Goal: Task Accomplishment & Management: Use online tool/utility

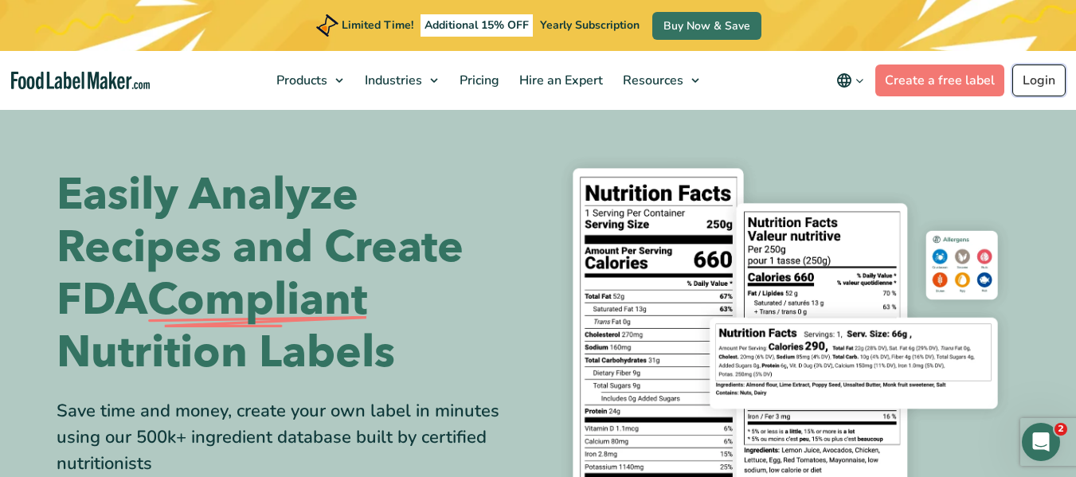
click at [586, 84] on link "Login" at bounding box center [1038, 80] width 53 height 32
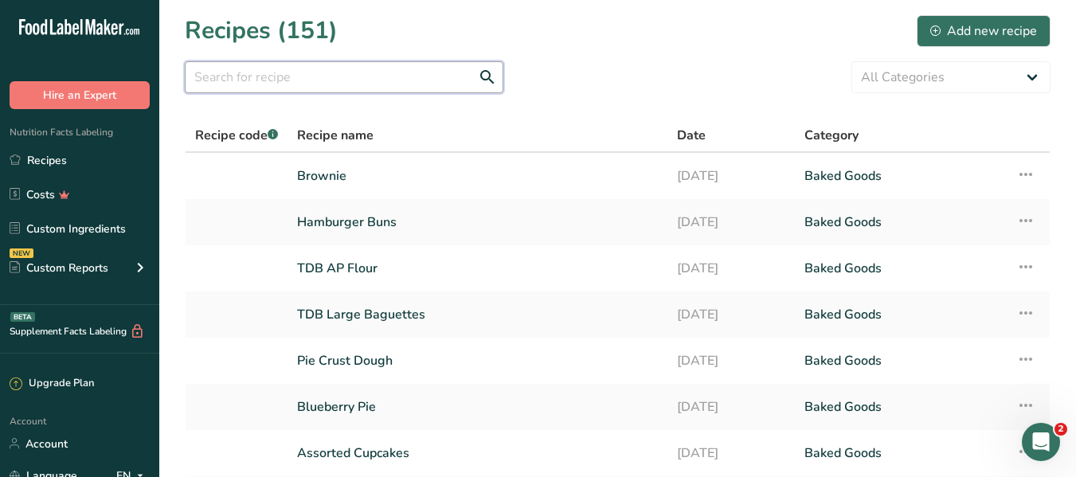
click at [291, 86] on input "text" at bounding box center [344, 77] width 318 height 32
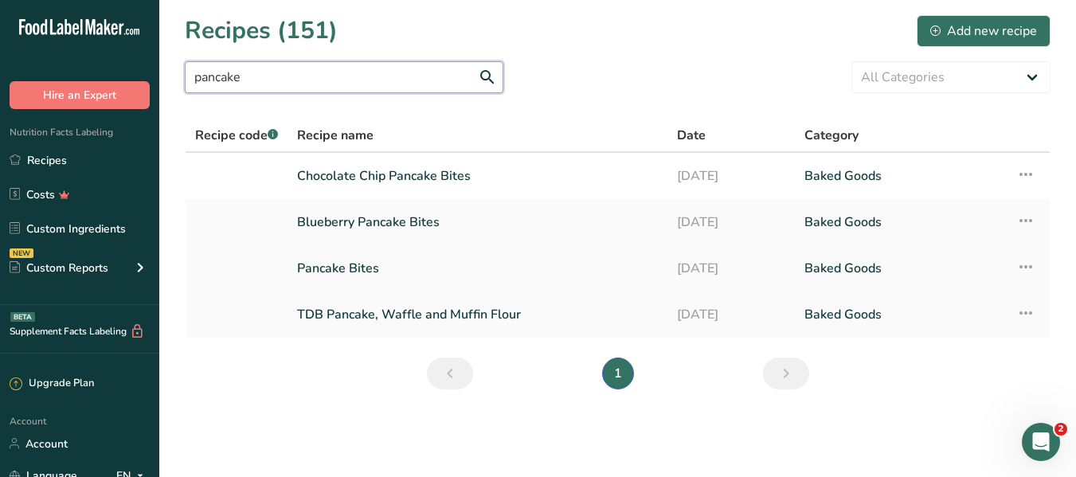
type input "pancake"
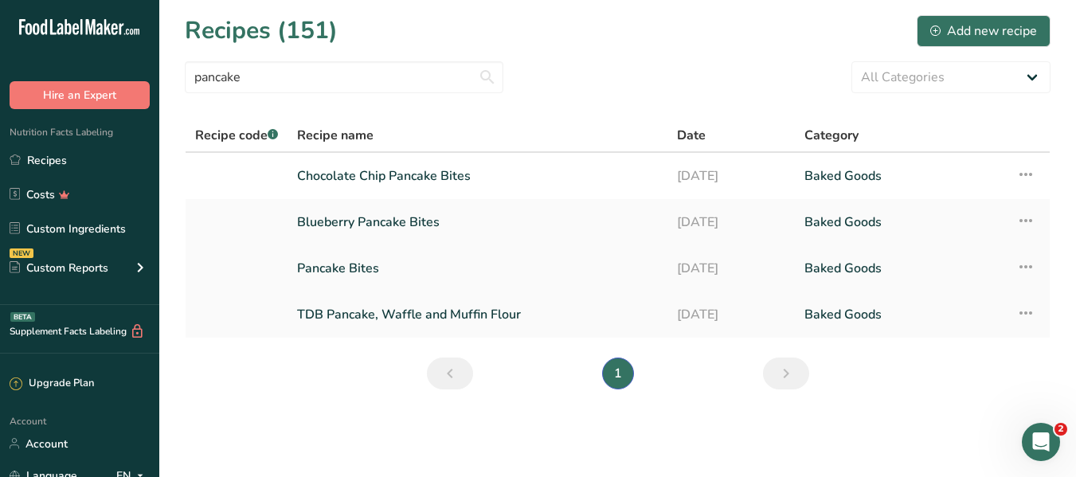
click at [310, 268] on link "Pancake Bites" at bounding box center [477, 268] width 361 height 33
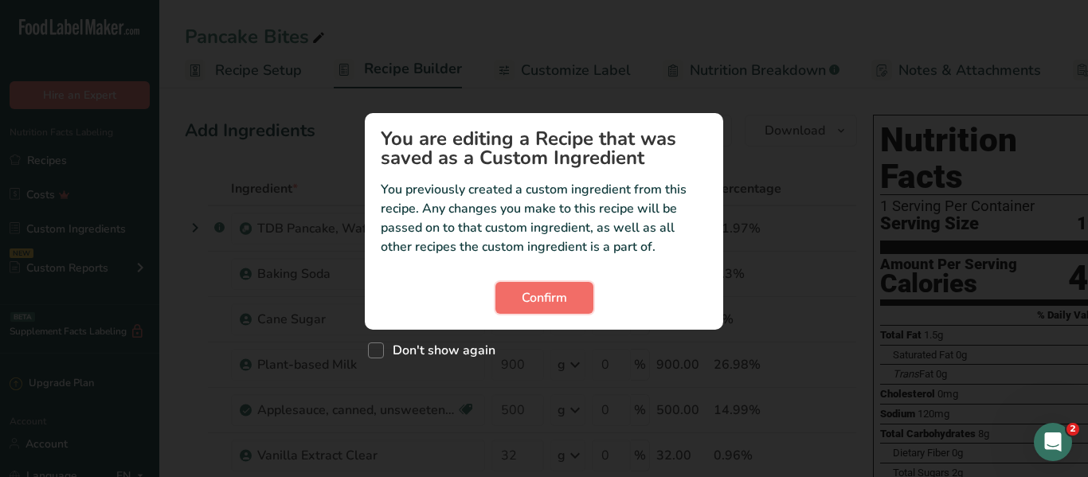
click at [557, 301] on span "Confirm" at bounding box center [544, 297] width 45 height 19
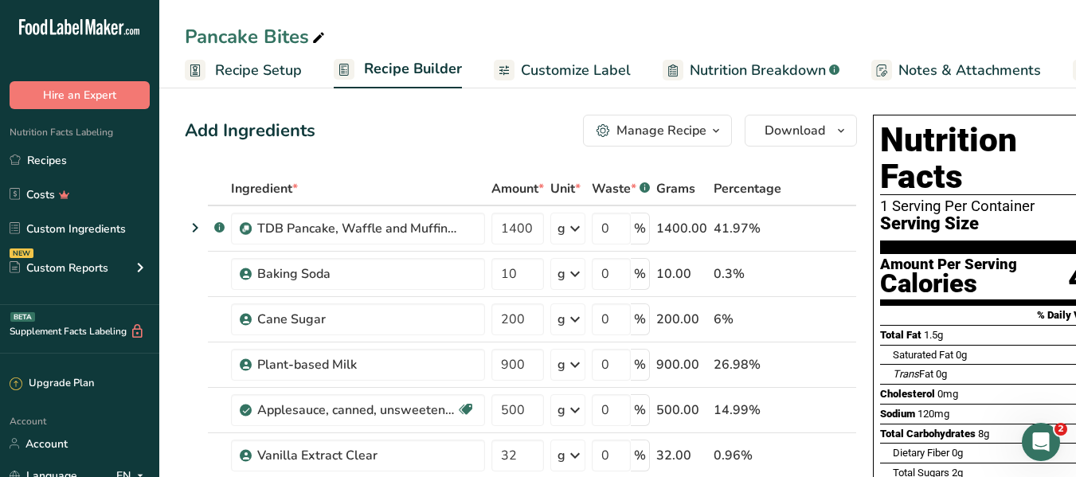
click at [696, 128] on div "Manage Recipe" at bounding box center [661, 130] width 90 height 19
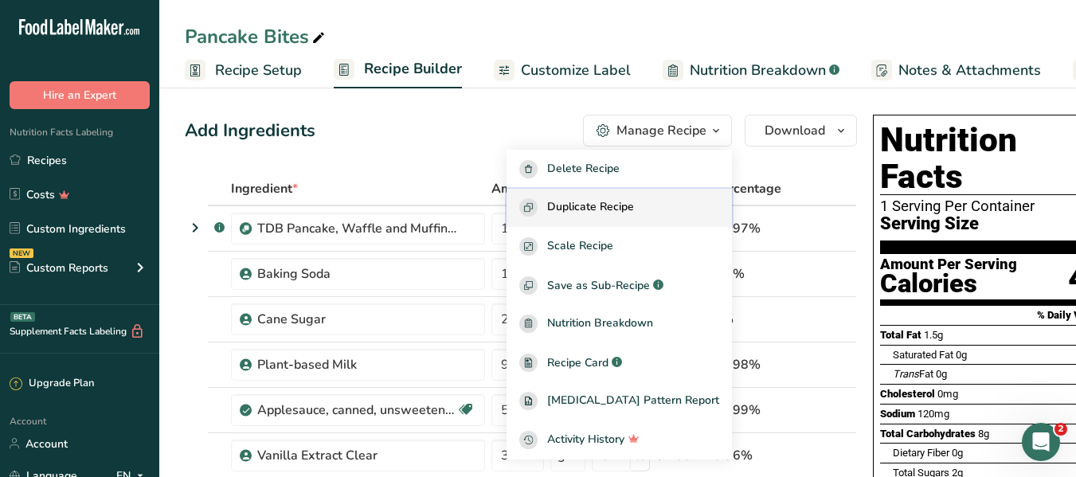
click at [634, 201] on span "Duplicate Recipe" at bounding box center [590, 207] width 87 height 18
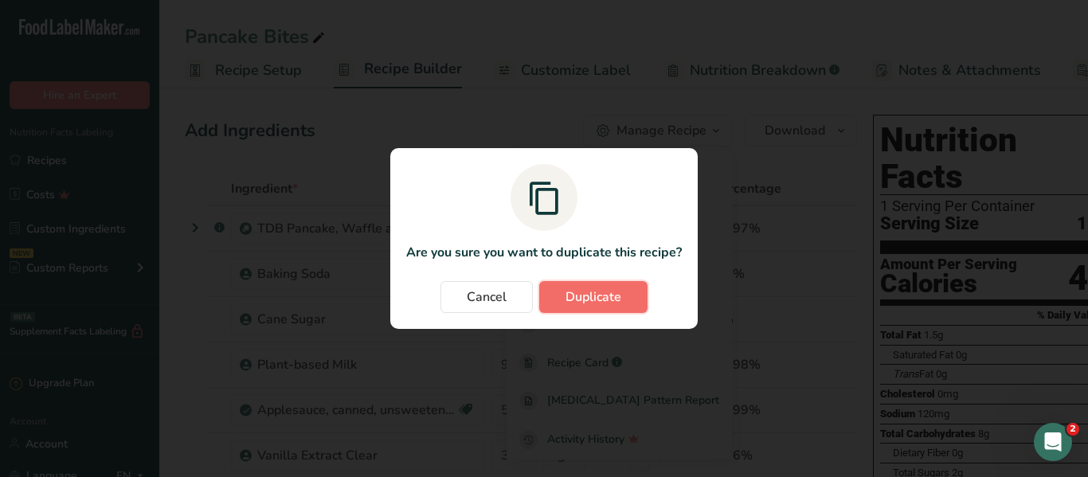
click at [591, 293] on span "Duplicate" at bounding box center [593, 296] width 56 height 19
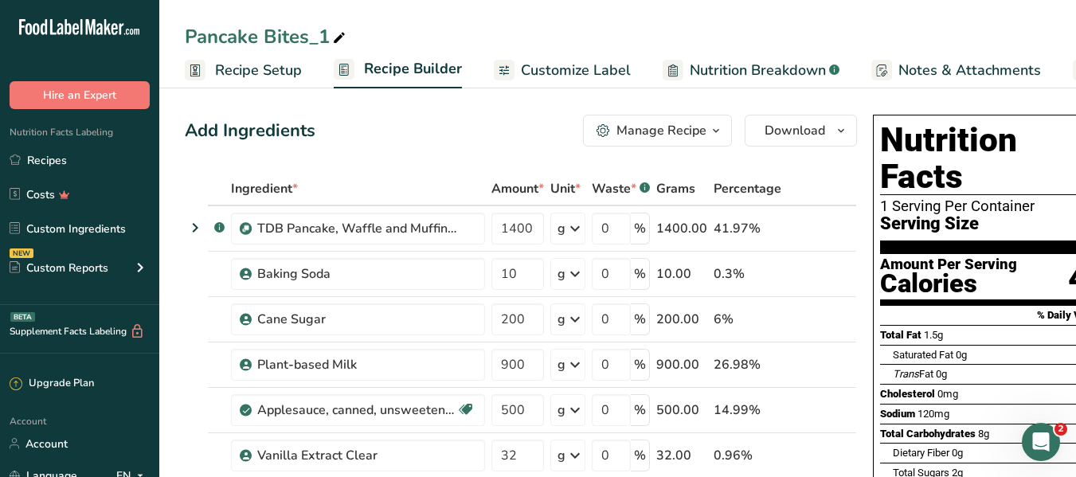
click at [253, 44] on div "Pancake Bites_1" at bounding box center [267, 36] width 164 height 29
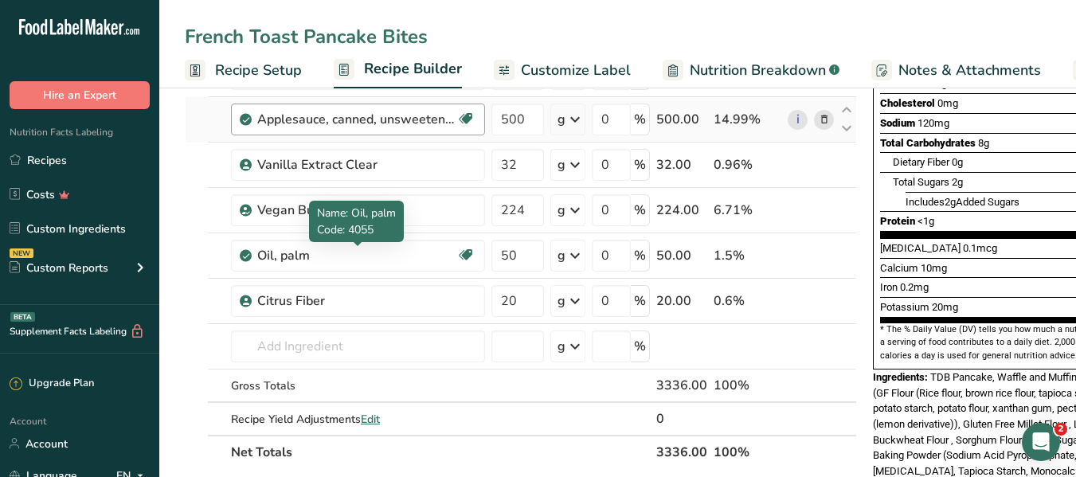
scroll to position [318, 0]
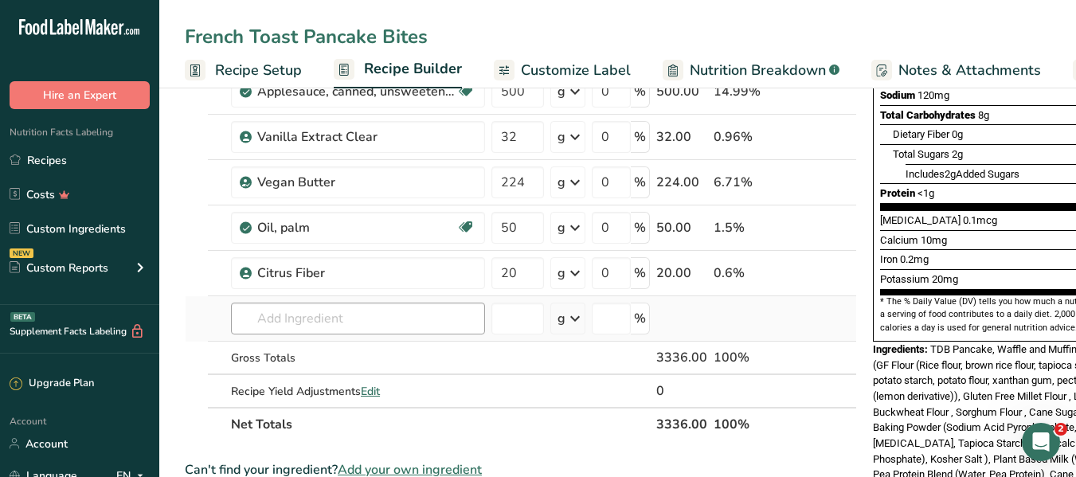
type input "French Toast Pancake Bites"
click at [294, 321] on input "text" at bounding box center [358, 319] width 254 height 32
type input "cinnamon roll fill"
click at [315, 268] on p "Cinnamon Roll Filling" at bounding box center [304, 263] width 120 height 17
type input "Cinnamon Roll Filling"
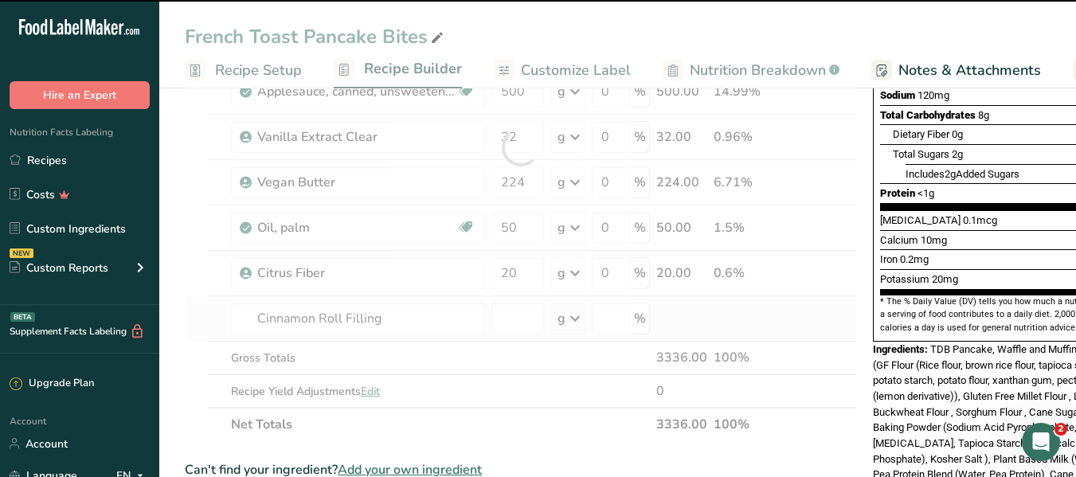
type input "0"
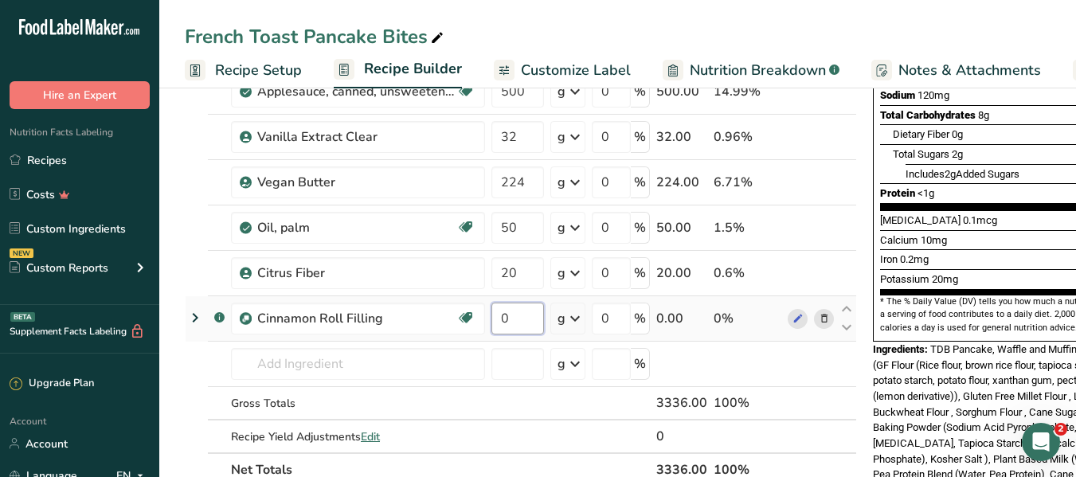
drag, startPoint x: 514, startPoint y: 324, endPoint x: 490, endPoint y: 324, distance: 23.9
click at [490, 324] on td "0" at bounding box center [517, 318] width 59 height 45
drag, startPoint x: 526, startPoint y: 322, endPoint x: 498, endPoint y: 319, distance: 28.0
click at [498, 319] on input "60" at bounding box center [517, 319] width 53 height 32
type input "120"
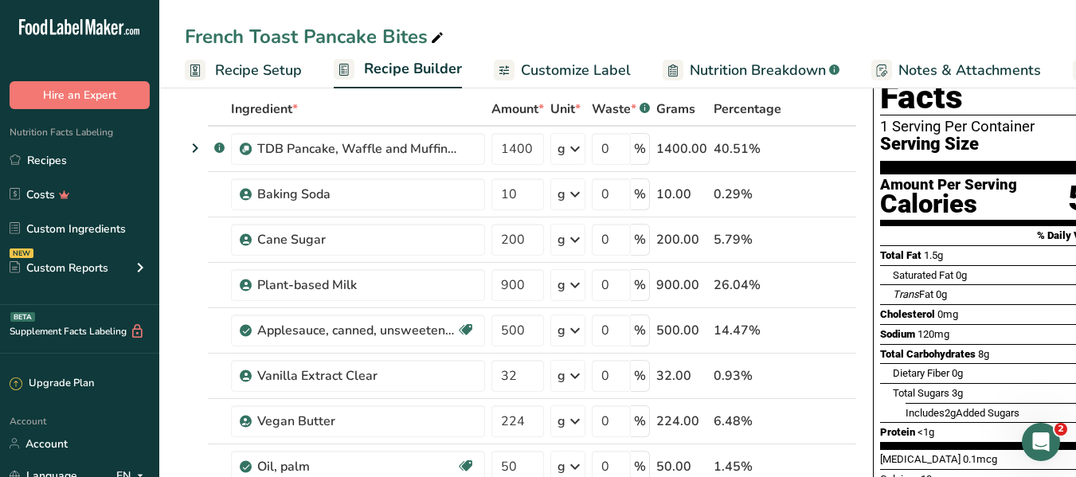
scroll to position [0, 0]
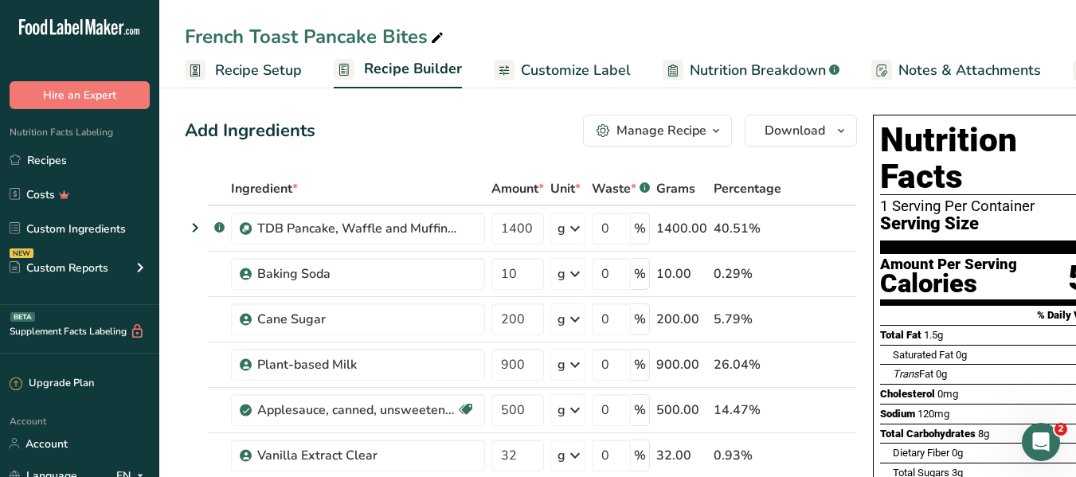
click at [727, 137] on button "Manage Recipe" at bounding box center [657, 131] width 149 height 32
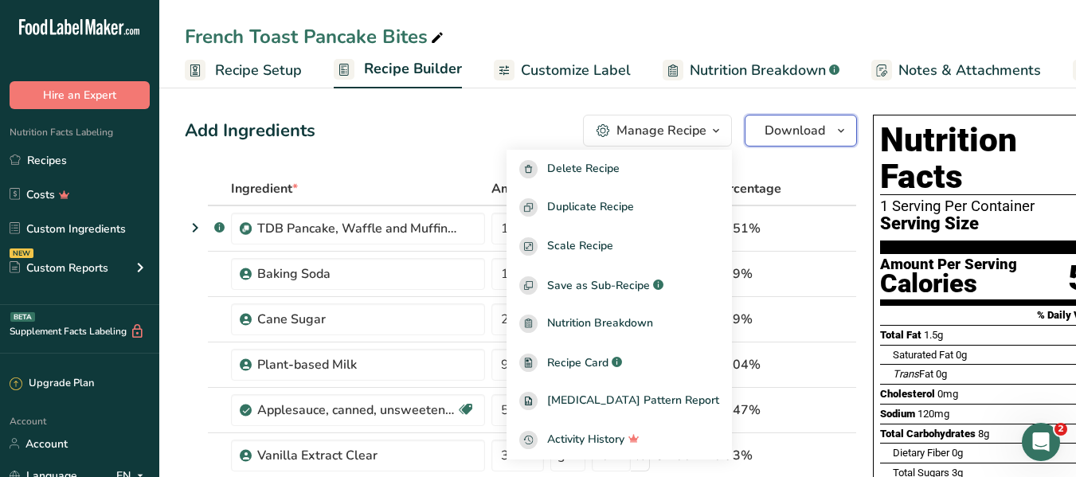
click at [771, 131] on span "Download" at bounding box center [794, 130] width 61 height 19
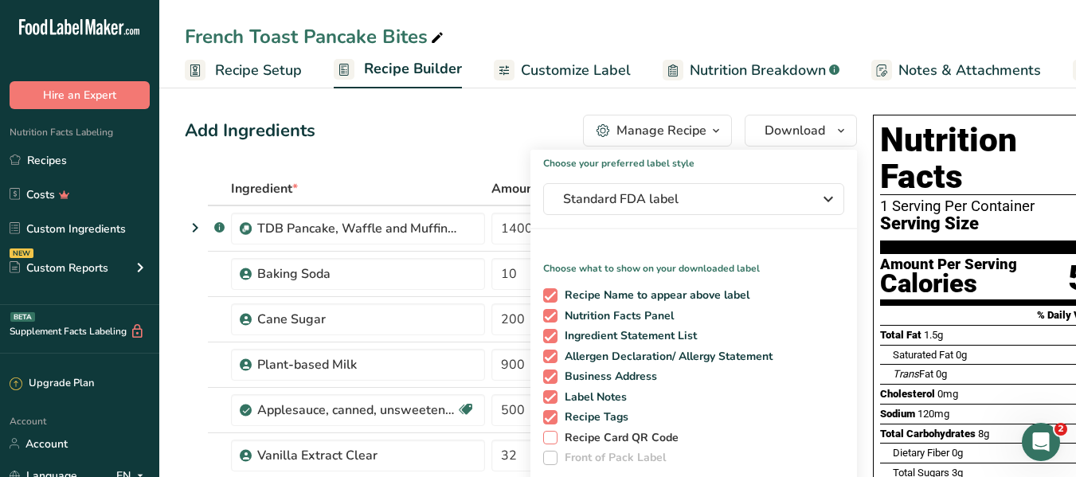
click at [545, 436] on span at bounding box center [550, 438] width 14 height 14
click at [545, 436] on input "Recipe Card QR Code" at bounding box center [548, 437] width 10 height 10
checkbox input "true"
click at [912, 329] on span "Total Fat" at bounding box center [900, 335] width 41 height 12
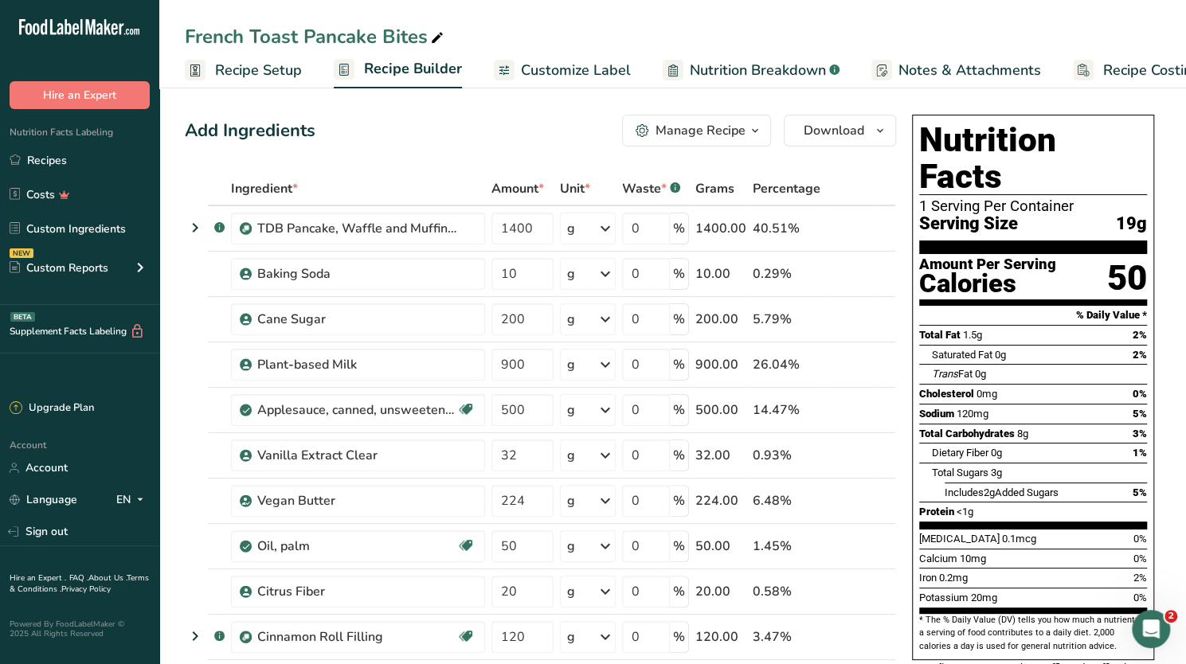
click at [263, 76] on span "Recipe Setup" at bounding box center [258, 70] width 87 height 21
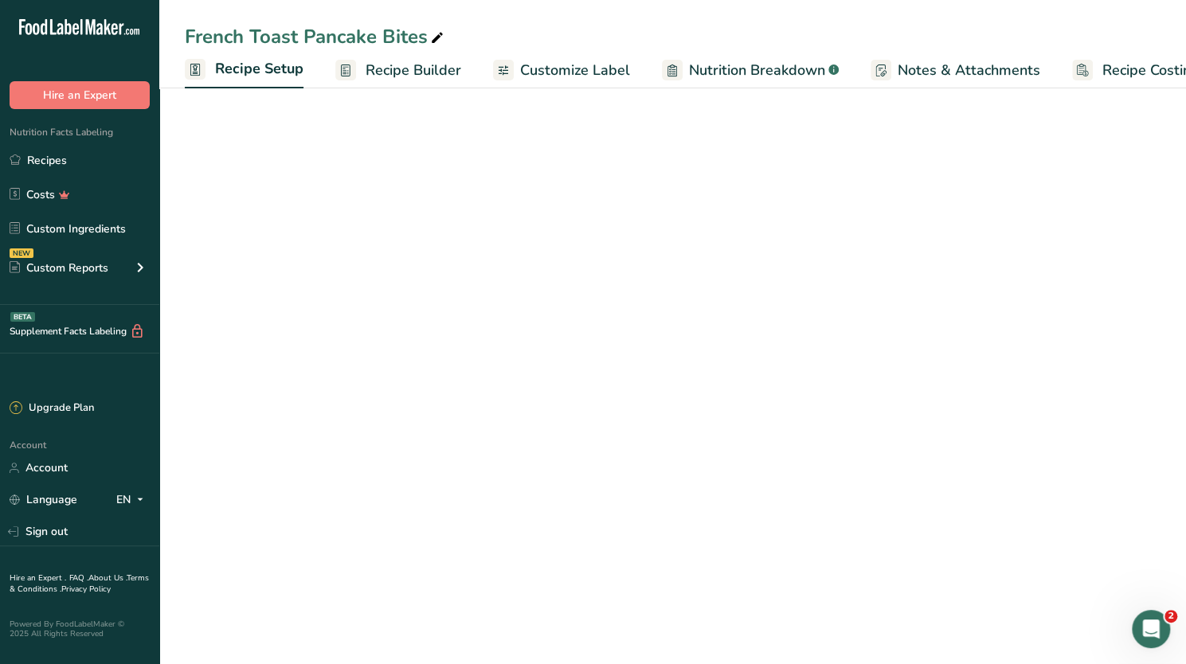
scroll to position [0, 6]
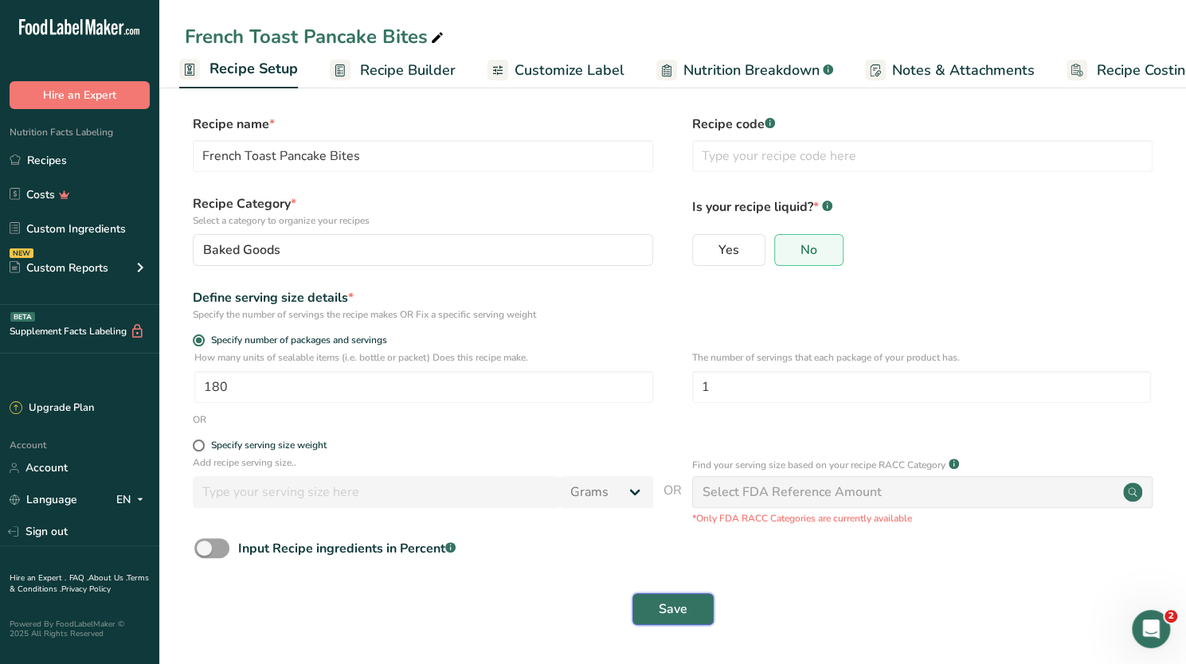
click at [672, 476] on button "Save" at bounding box center [672, 609] width 81 height 32
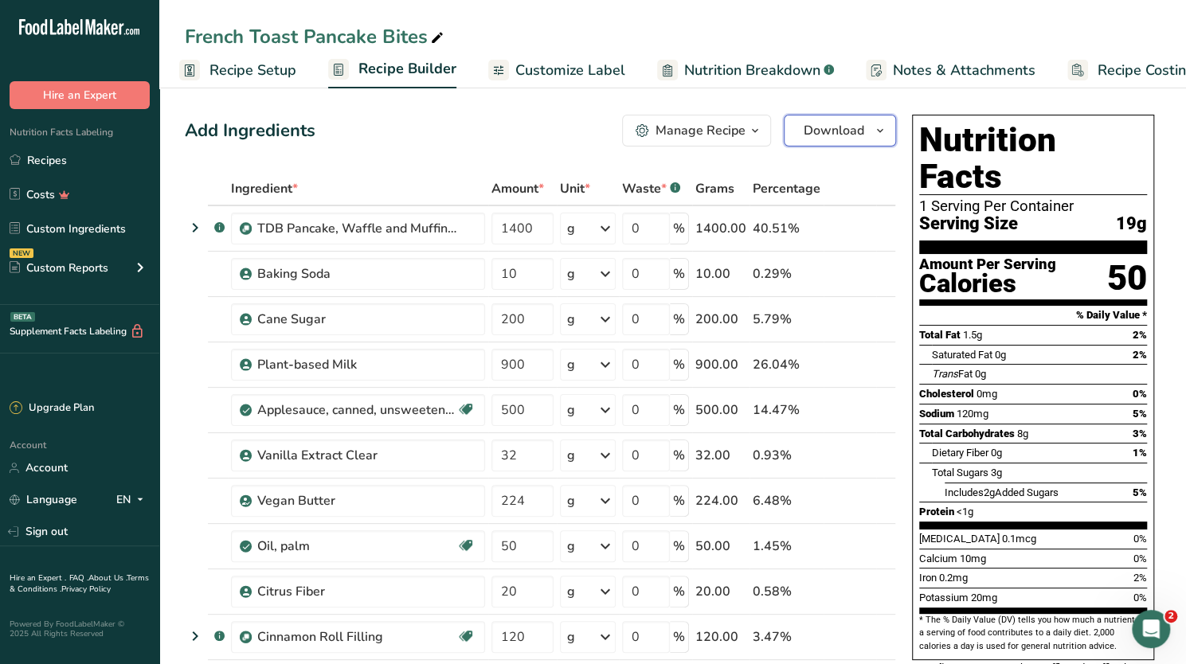
click at [834, 133] on span "Download" at bounding box center [833, 130] width 61 height 19
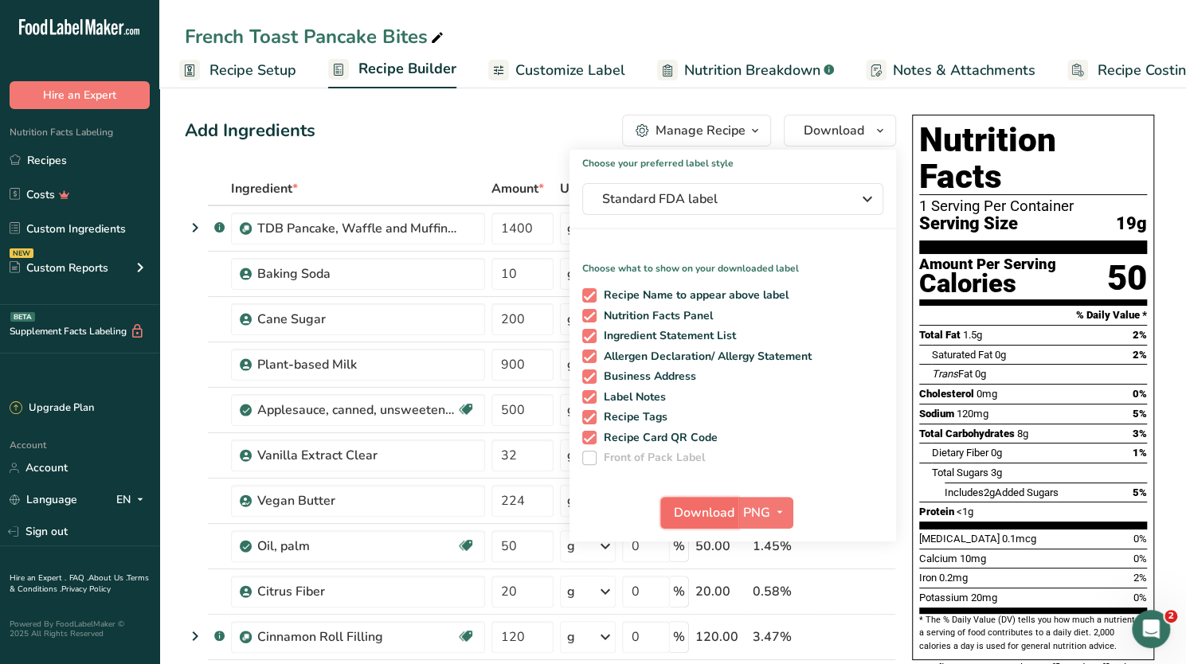
click at [704, 476] on span "Download" at bounding box center [704, 512] width 61 height 19
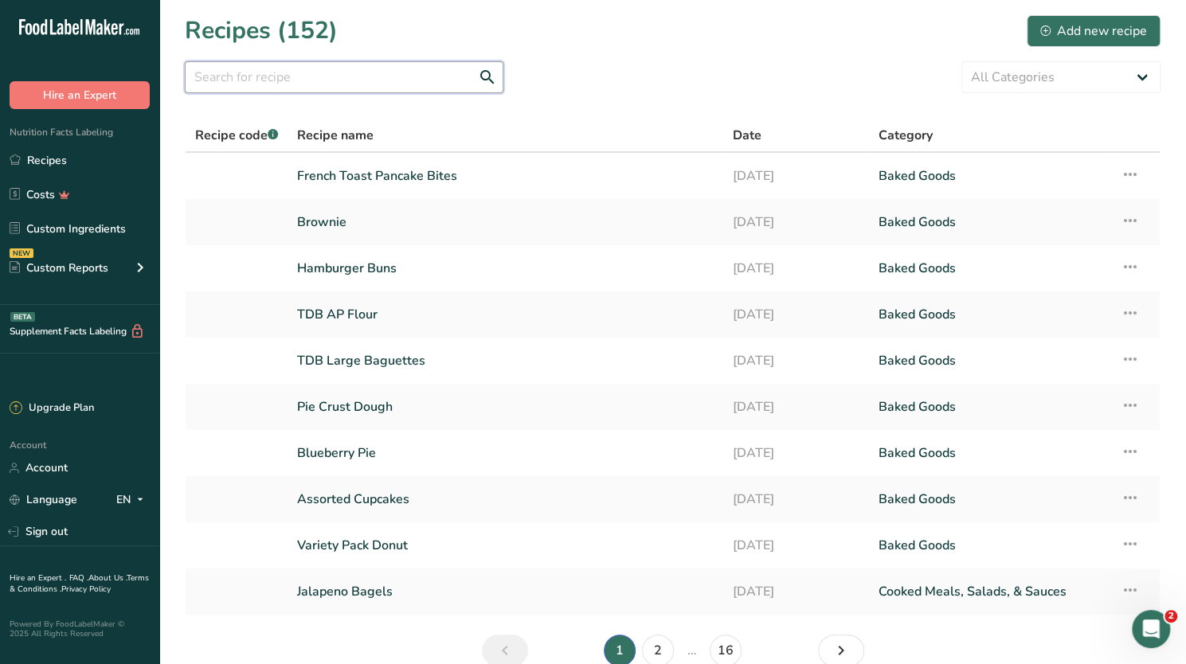
click at [266, 78] on input "text" at bounding box center [344, 77] width 318 height 32
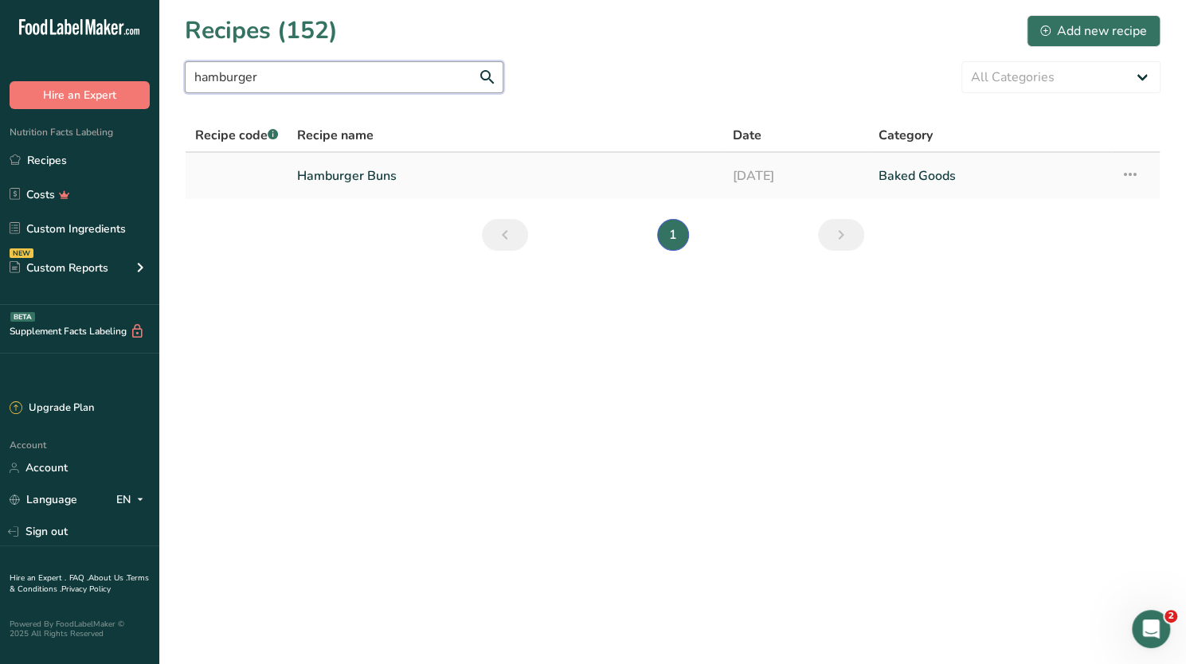
type input "hamburger"
click at [349, 179] on link "Hamburger Buns" at bounding box center [505, 175] width 416 height 33
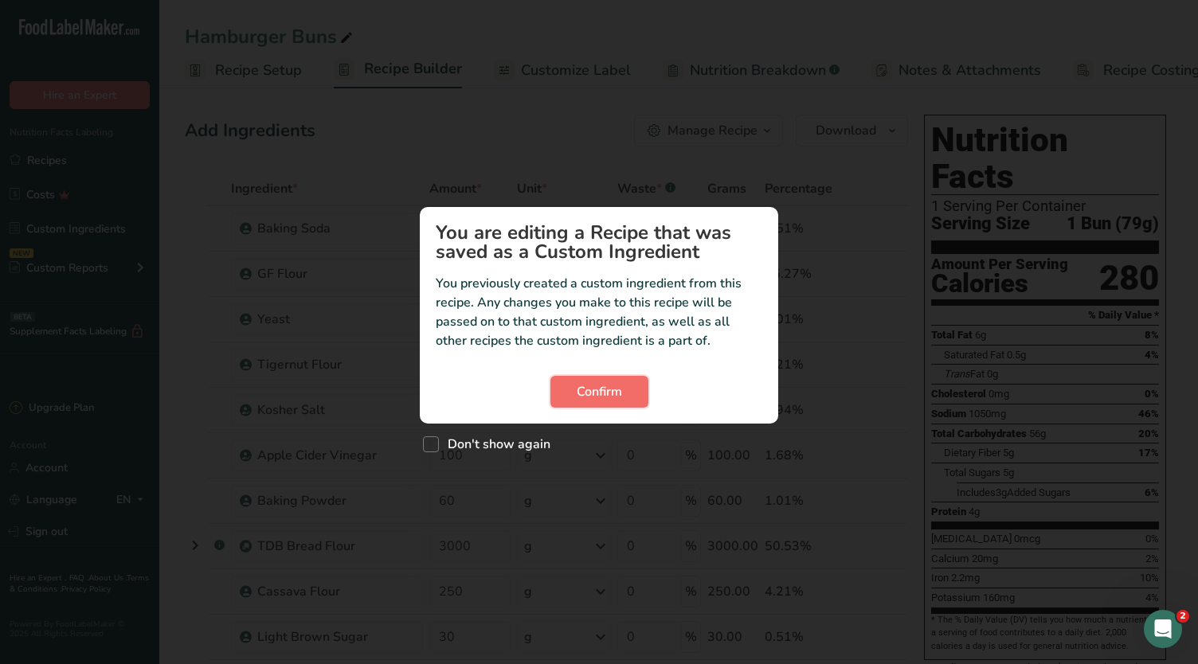
click at [602, 393] on span "Confirm" at bounding box center [598, 391] width 45 height 19
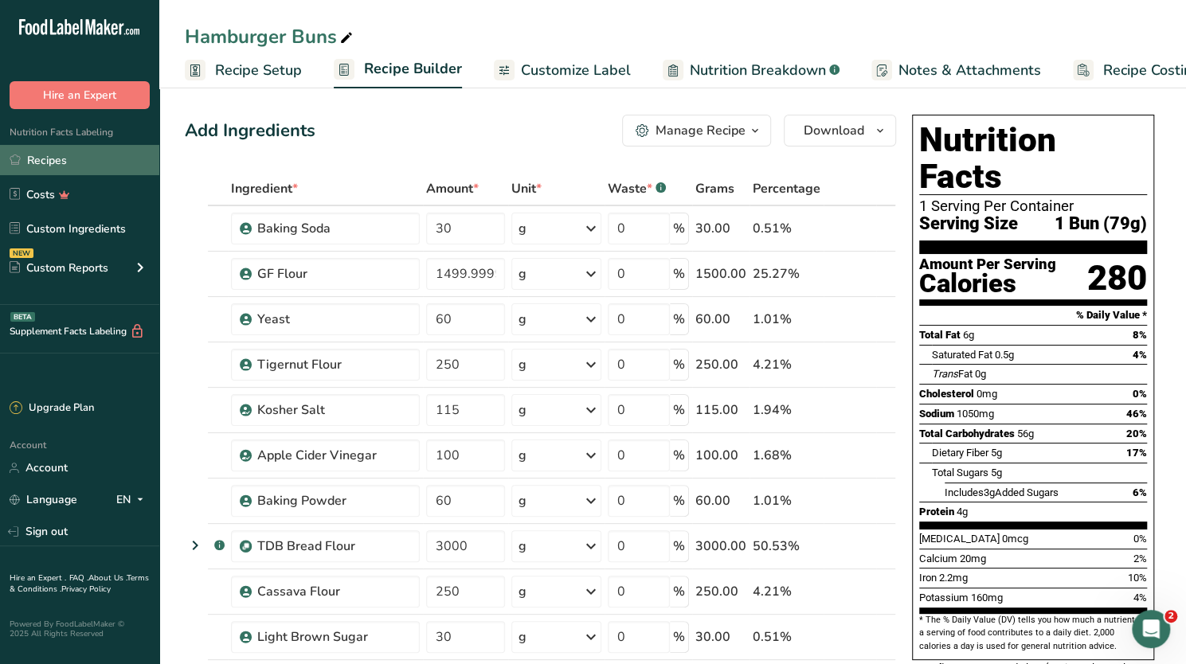
click at [73, 149] on link "Recipes" at bounding box center [79, 160] width 159 height 30
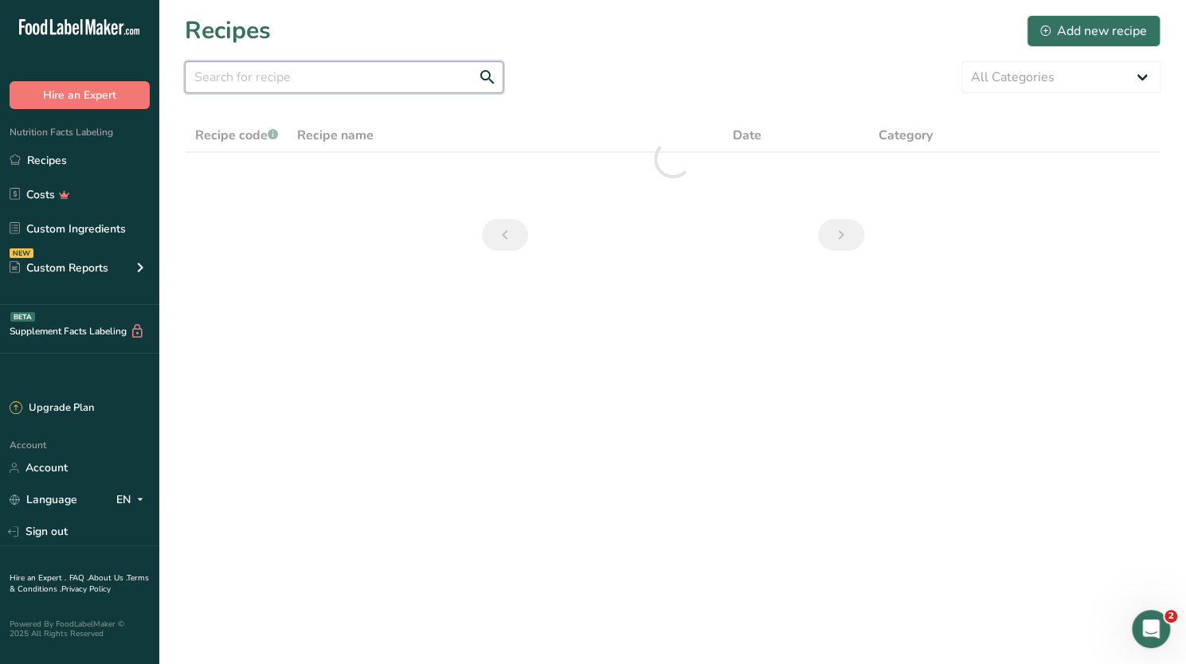
click at [283, 73] on input "text" at bounding box center [344, 77] width 318 height 32
drag, startPoint x: 256, startPoint y: 82, endPoint x: 190, endPoint y: 72, distance: 66.8
click at [190, 72] on input "hotd" at bounding box center [344, 77] width 318 height 32
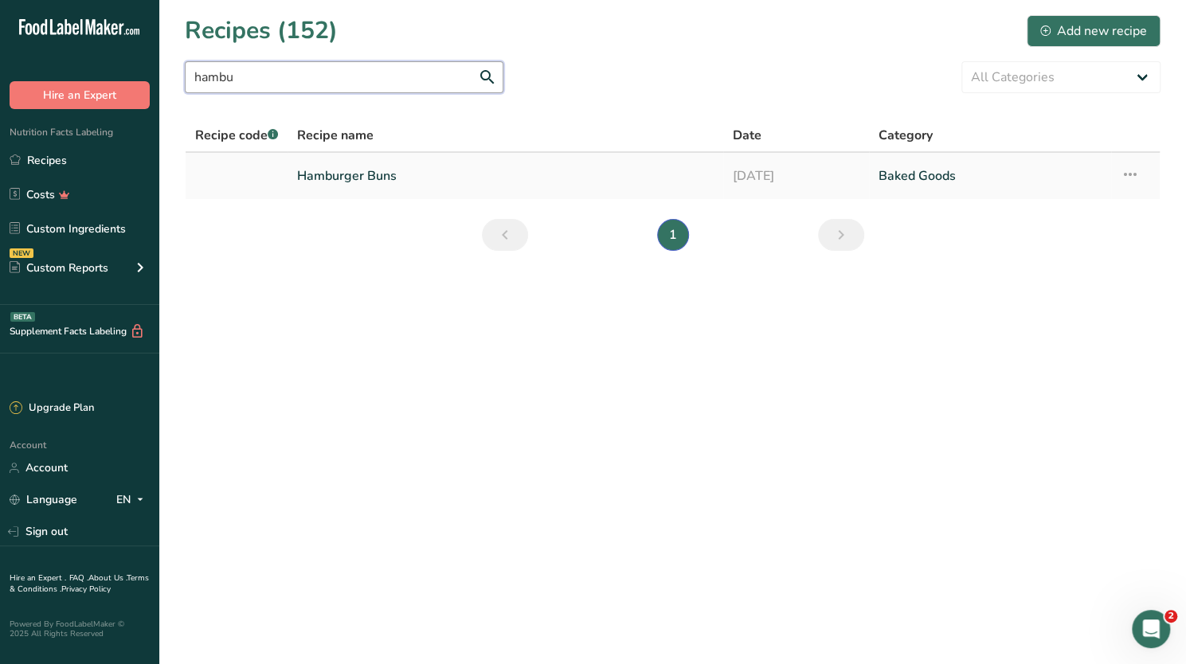
type input "hambu"
click at [348, 176] on link "Hamburger Buns" at bounding box center [505, 175] width 416 height 33
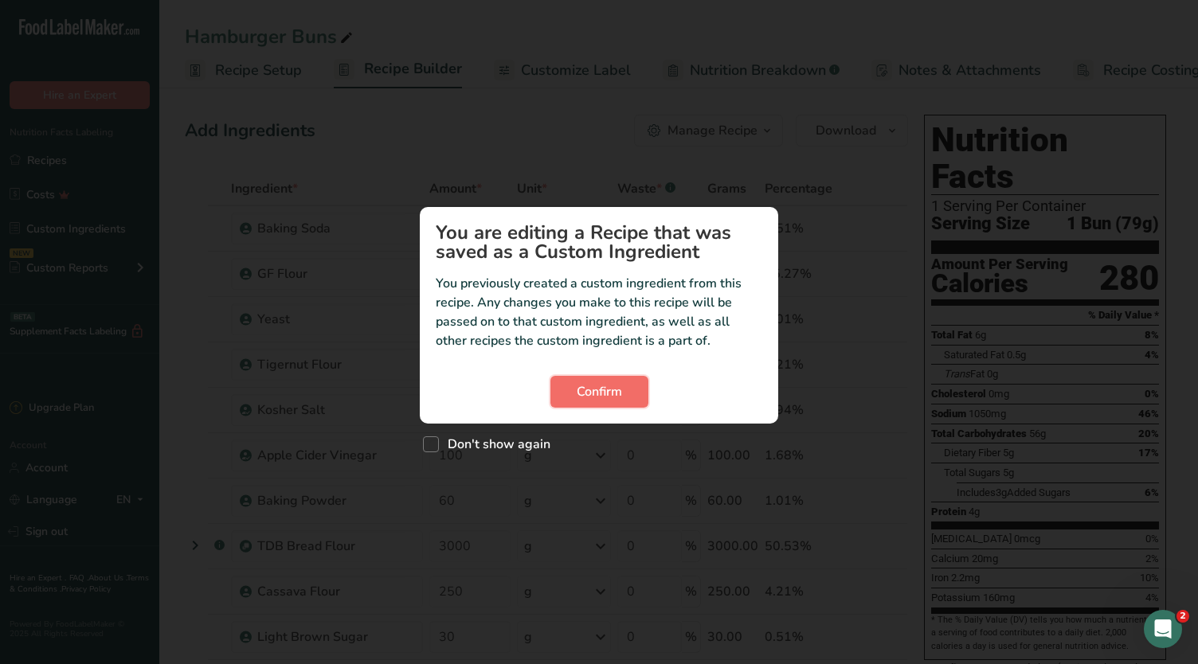
click at [608, 392] on span "Confirm" at bounding box center [598, 391] width 45 height 19
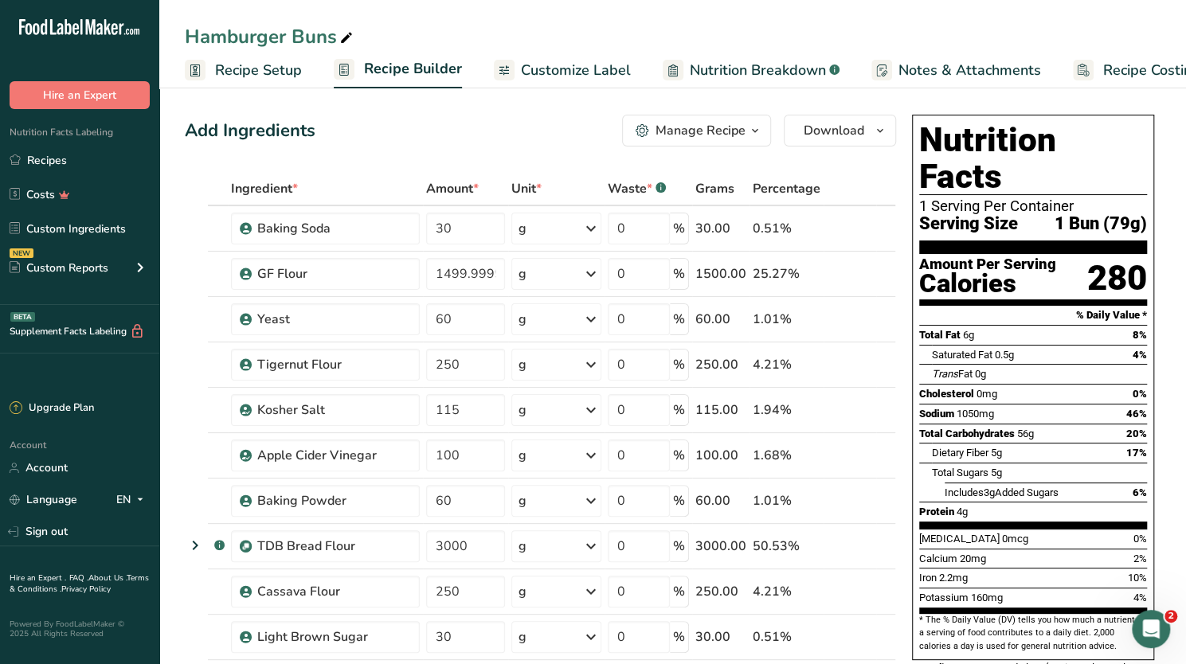
click at [720, 119] on button "Manage Recipe" at bounding box center [696, 131] width 149 height 32
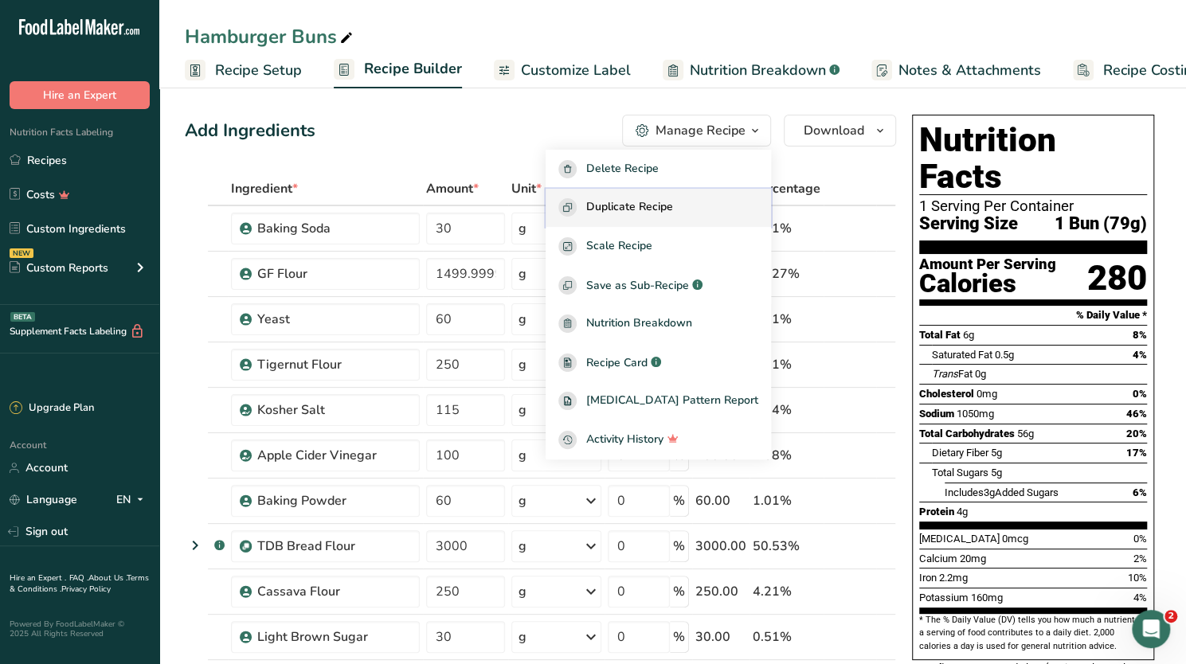
click at [651, 203] on span "Duplicate Recipe" at bounding box center [629, 207] width 87 height 18
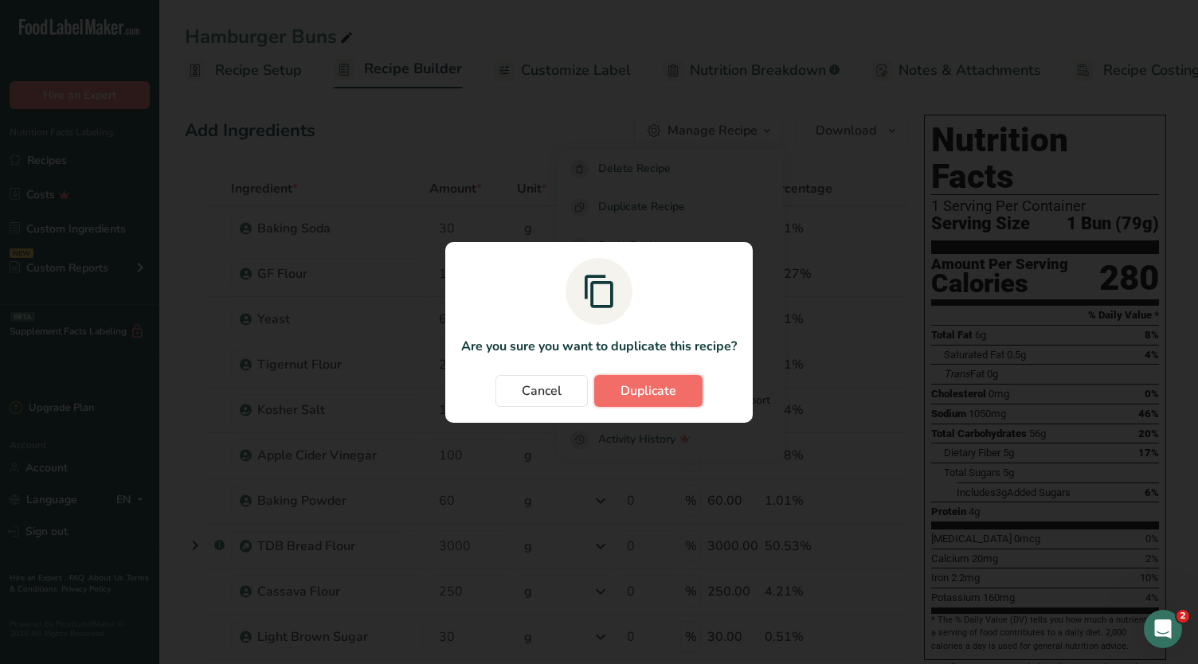
click at [635, 397] on span "Duplicate" at bounding box center [648, 390] width 56 height 19
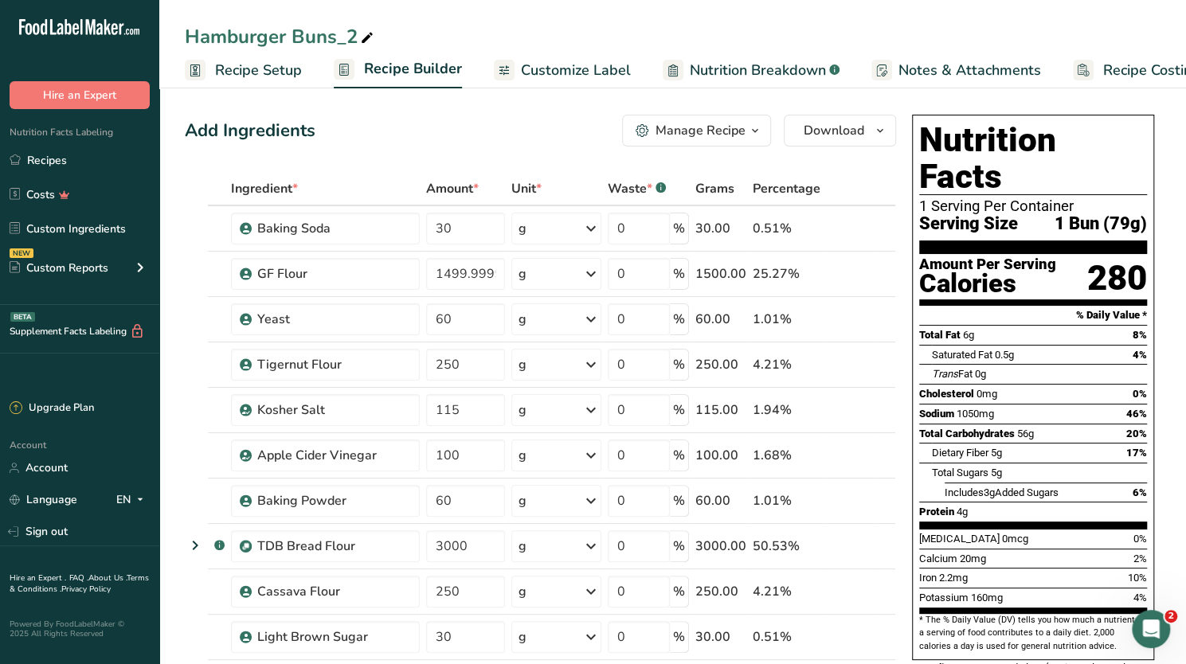
click at [337, 31] on div "Hamburger Buns_2" at bounding box center [281, 36] width 192 height 29
drag, startPoint x: 361, startPoint y: 37, endPoint x: 175, endPoint y: 38, distance: 185.5
click at [175, 38] on div "Hamburger Buns_2" at bounding box center [672, 36] width 1026 height 29
type input "Hotdog Buns"
click at [989, 349] on span "Saturated Fat" at bounding box center [962, 355] width 61 height 12
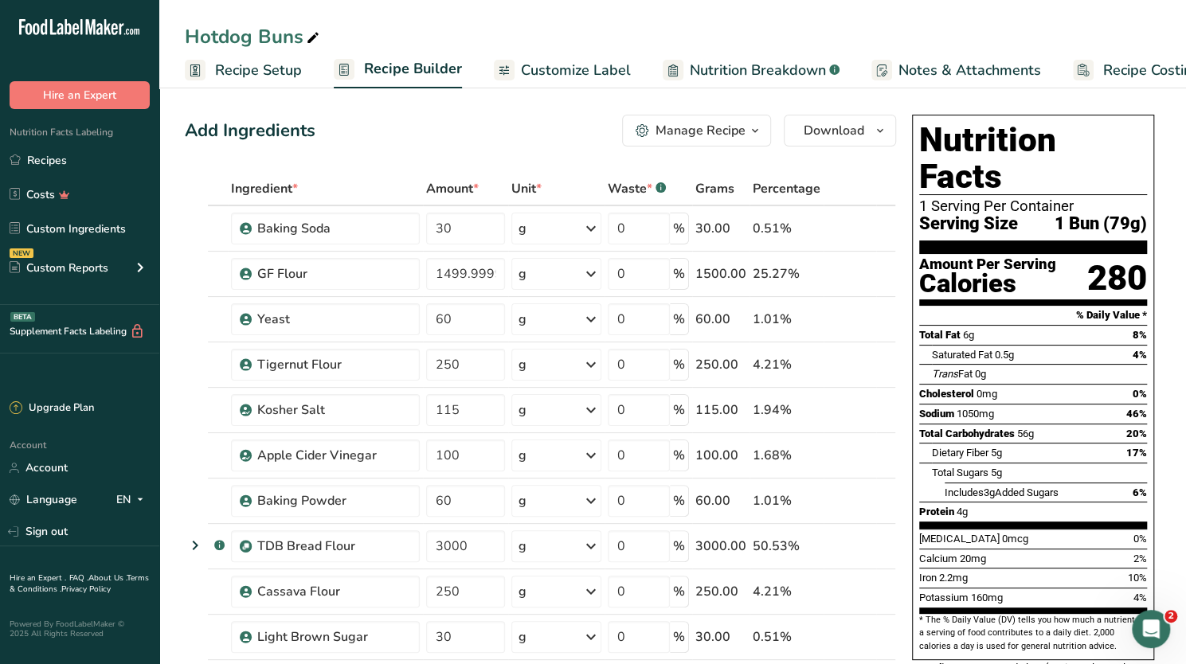
click at [266, 76] on span "Recipe Setup" at bounding box center [258, 70] width 87 height 21
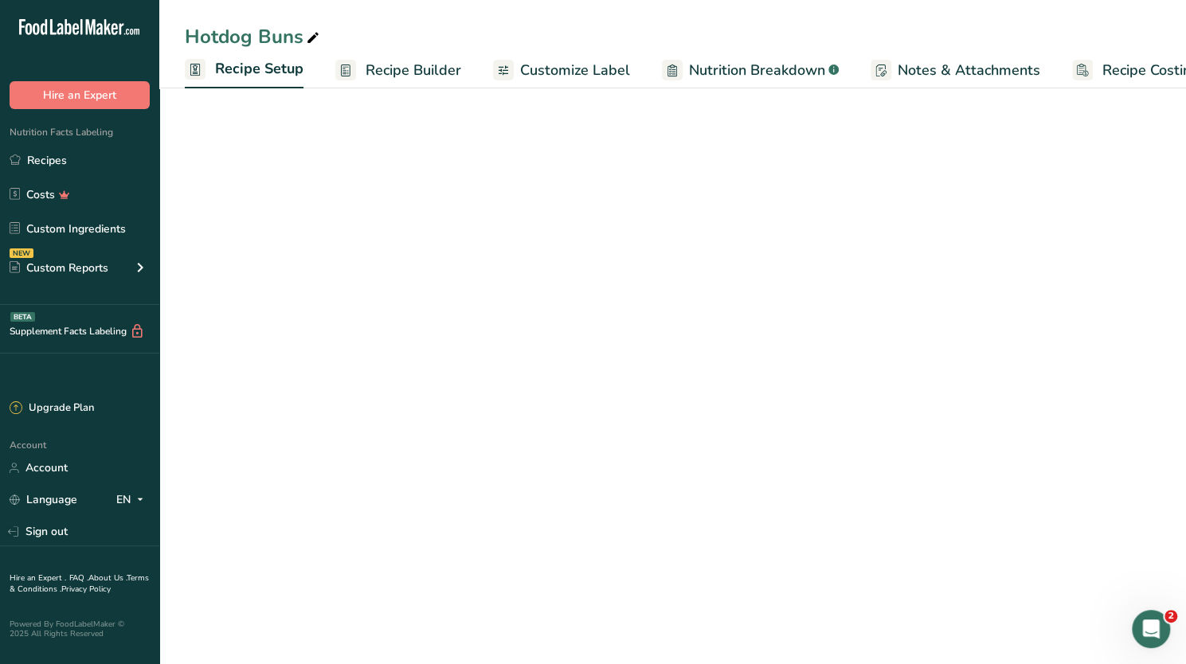
scroll to position [0, 6]
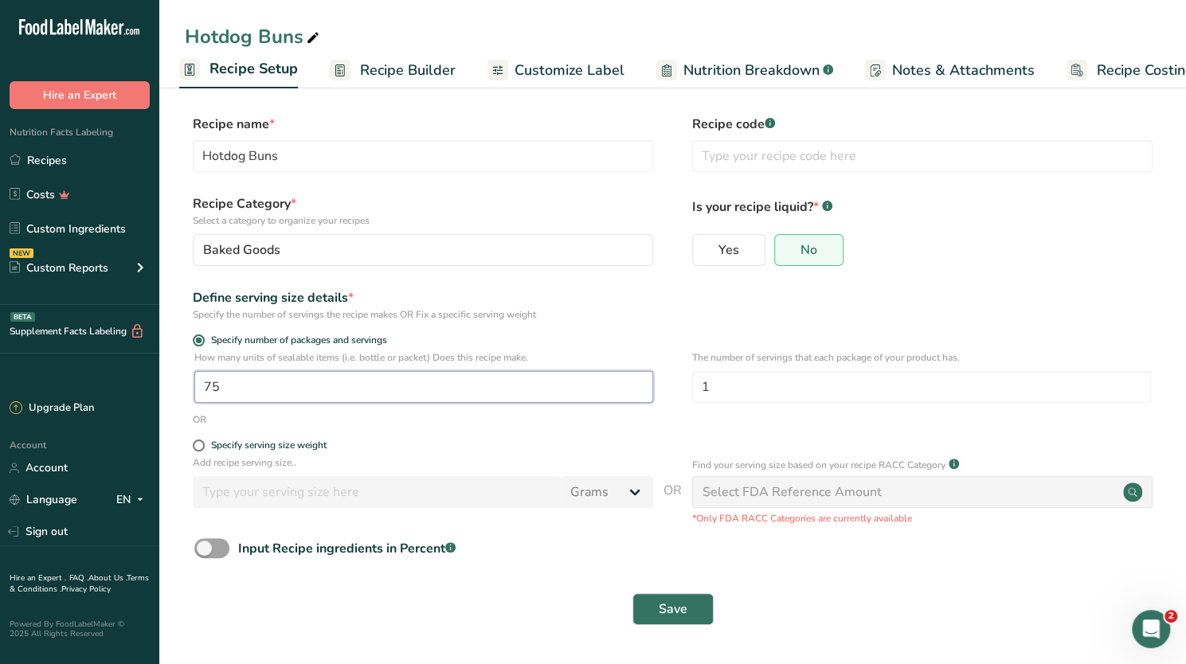
drag, startPoint x: 244, startPoint y: 385, endPoint x: 178, endPoint y: 383, distance: 66.1
click at [178, 383] on section "Recipe name * Hotdog Buns Recipe code .a-a{fill:#347362;}.b-a{fill:#fff;} Recip…" at bounding box center [672, 371] width 1026 height 577
type input "66"
click at [996, 286] on form "Recipe name * Hotdog Buns Recipe code .a-a{fill:#347362;}.b-a{fill:#fff;} Recip…" at bounding box center [672, 375] width 975 height 520
click at [667, 609] on span "Save" at bounding box center [672, 609] width 29 height 19
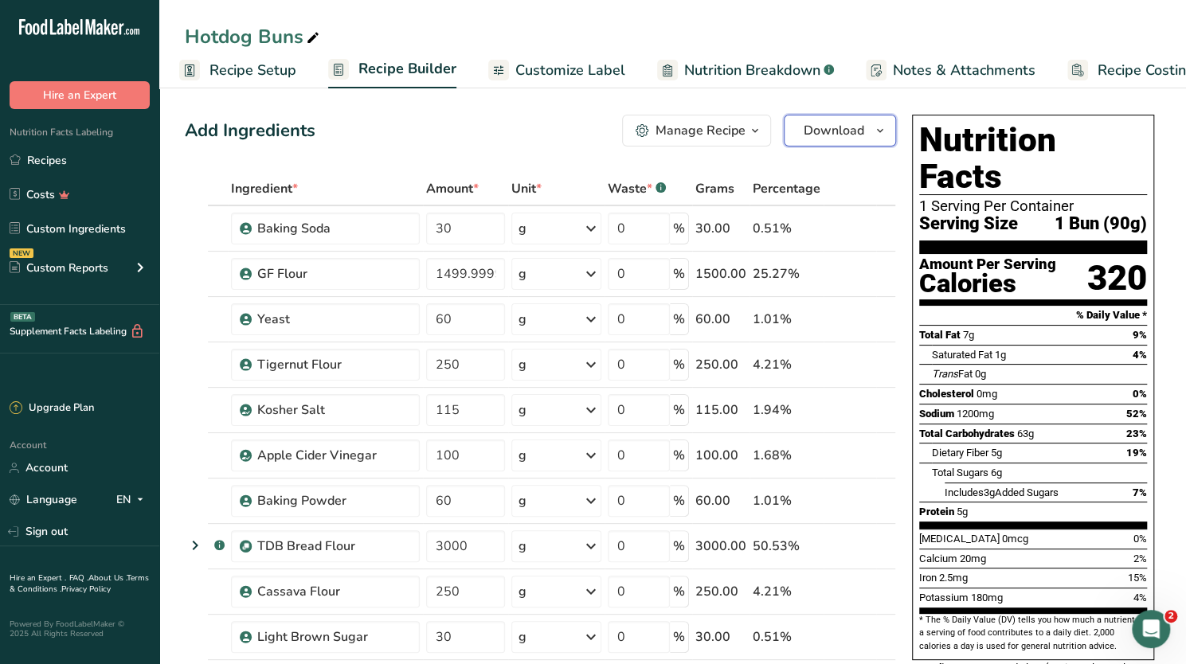
click at [832, 125] on span "Download" at bounding box center [833, 130] width 61 height 19
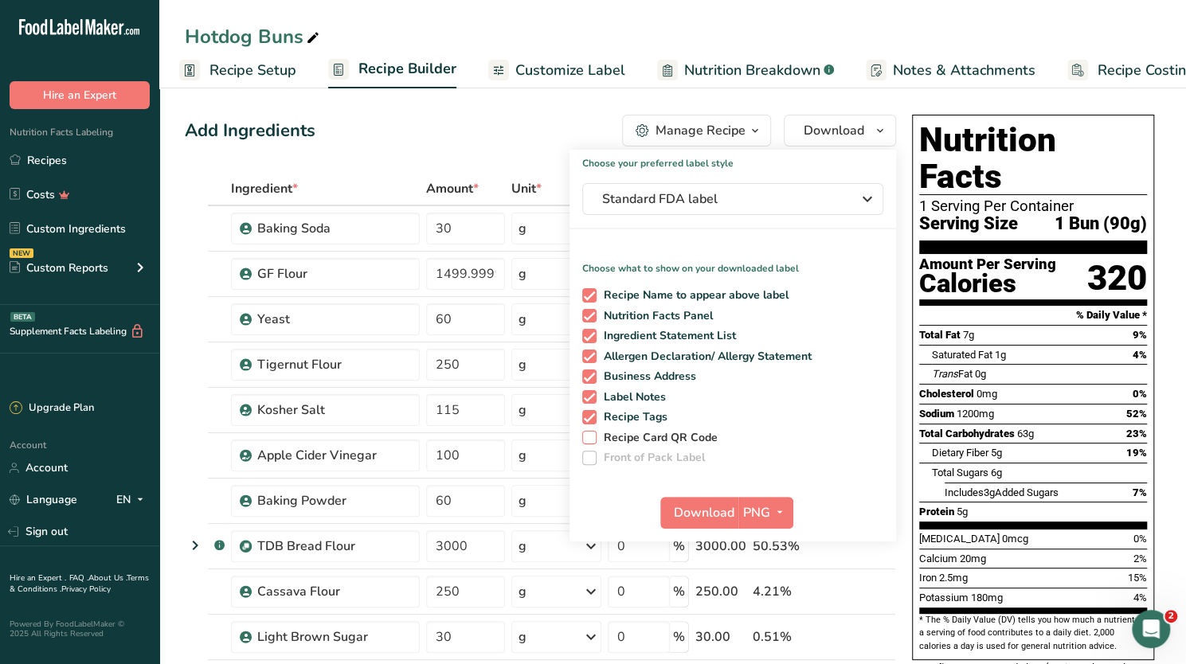
click at [593, 437] on span at bounding box center [589, 438] width 14 height 14
click at [592, 437] on input "Recipe Card QR Code" at bounding box center [587, 437] width 10 height 10
checkbox input "true"
click at [693, 516] on span "Download" at bounding box center [704, 512] width 61 height 19
click at [739, 128] on div "Manage Recipe" at bounding box center [700, 130] width 90 height 19
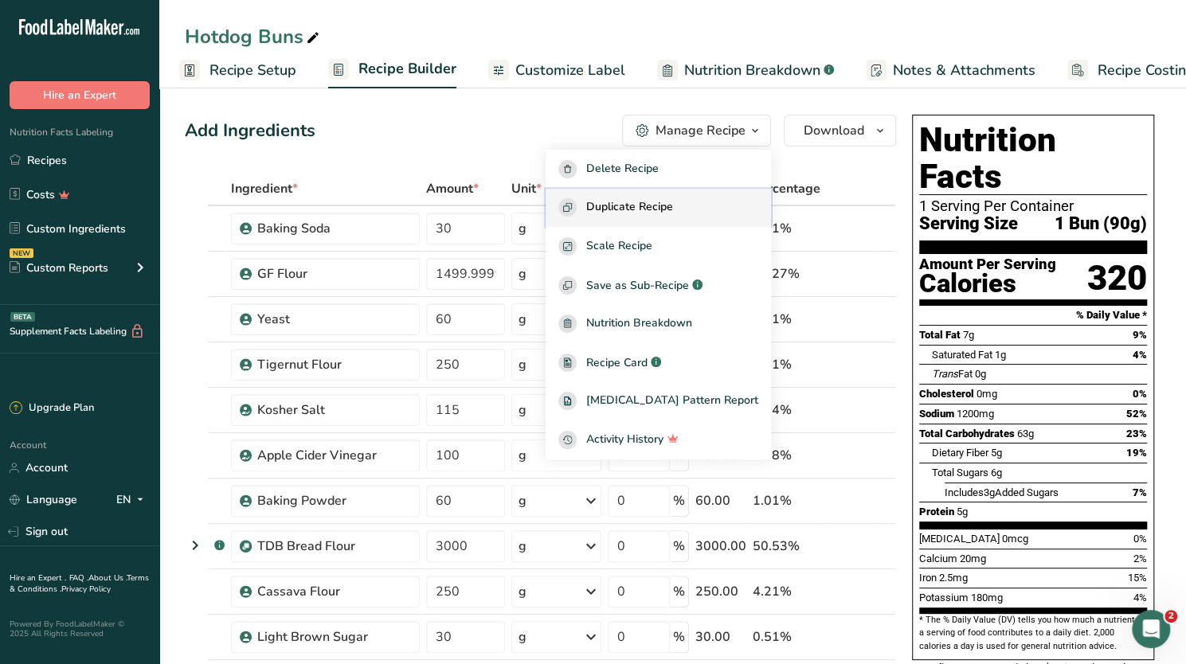
click at [666, 198] on span "Duplicate Recipe" at bounding box center [629, 207] width 87 height 18
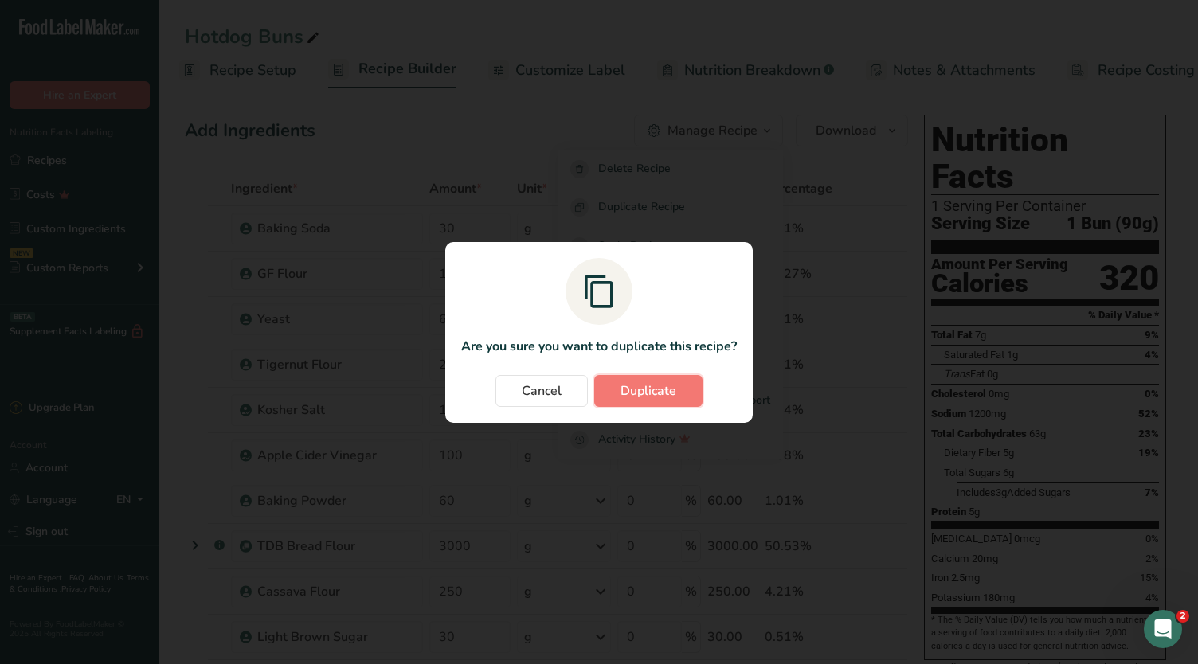
click at [637, 389] on span "Duplicate" at bounding box center [648, 390] width 56 height 19
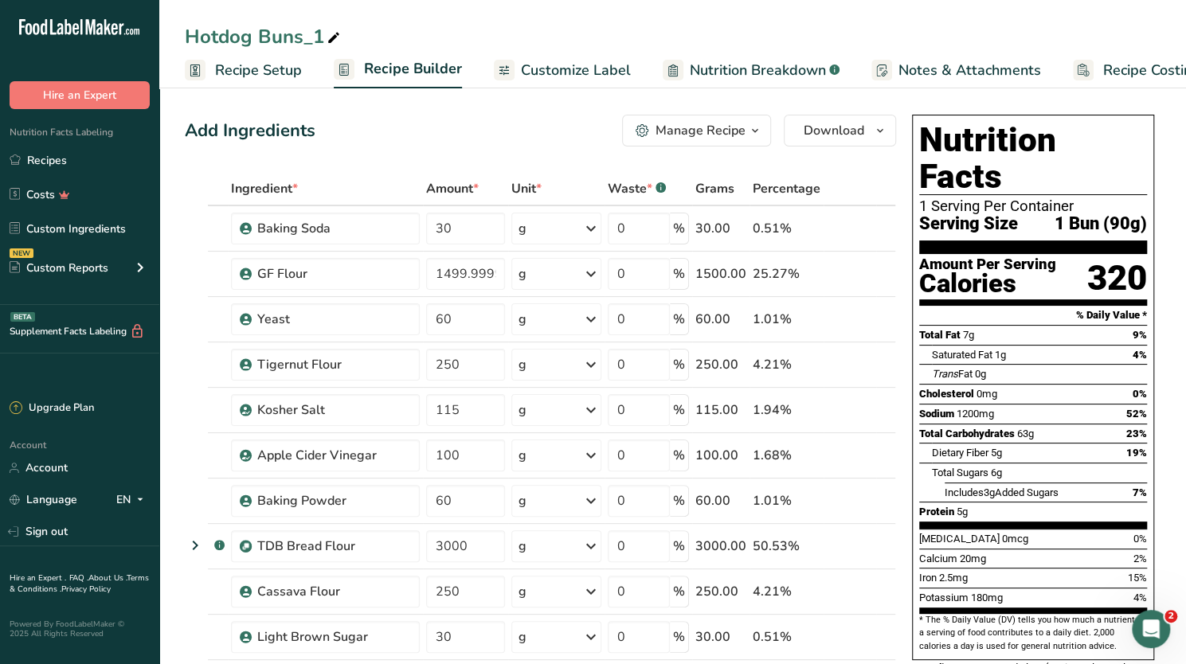
click at [306, 38] on div "Hotdog Buns_1" at bounding box center [264, 36] width 158 height 29
drag, startPoint x: 323, startPoint y: 37, endPoint x: 178, endPoint y: 26, distance: 145.3
click at [178, 26] on div "Hotdog Buns_1" at bounding box center [672, 36] width 1026 height 29
type input "G"
type input "Vegan Garlic & Butter Breadsticks"
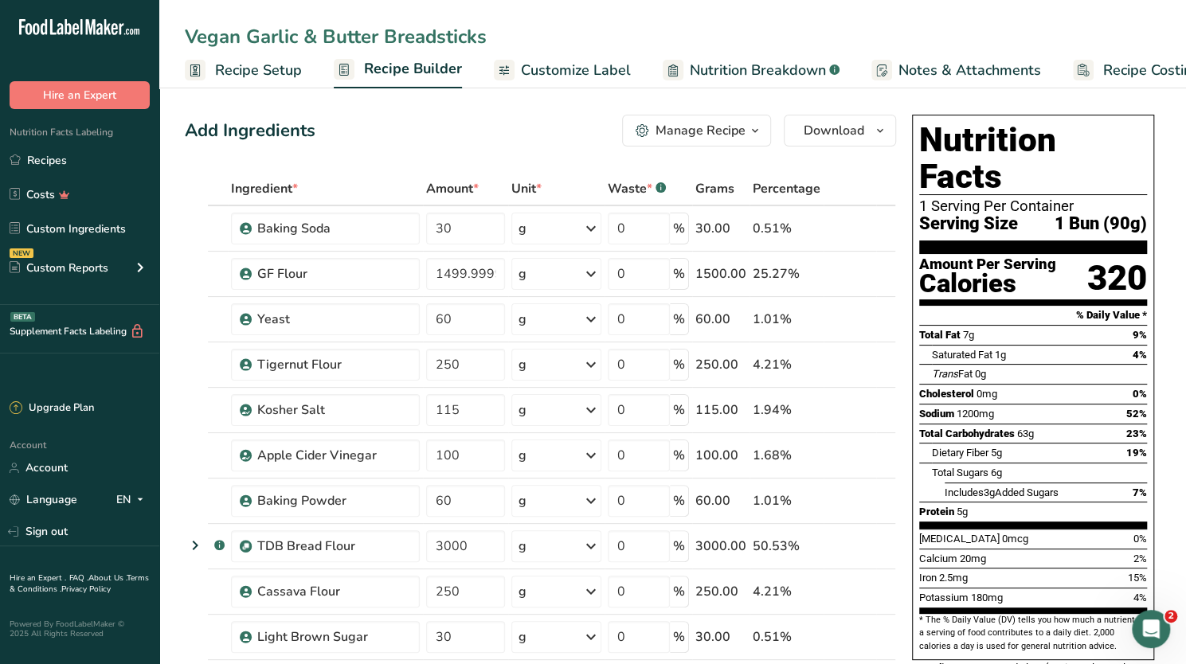
click at [1015, 257] on div "Amount Per Serving" at bounding box center [987, 264] width 137 height 15
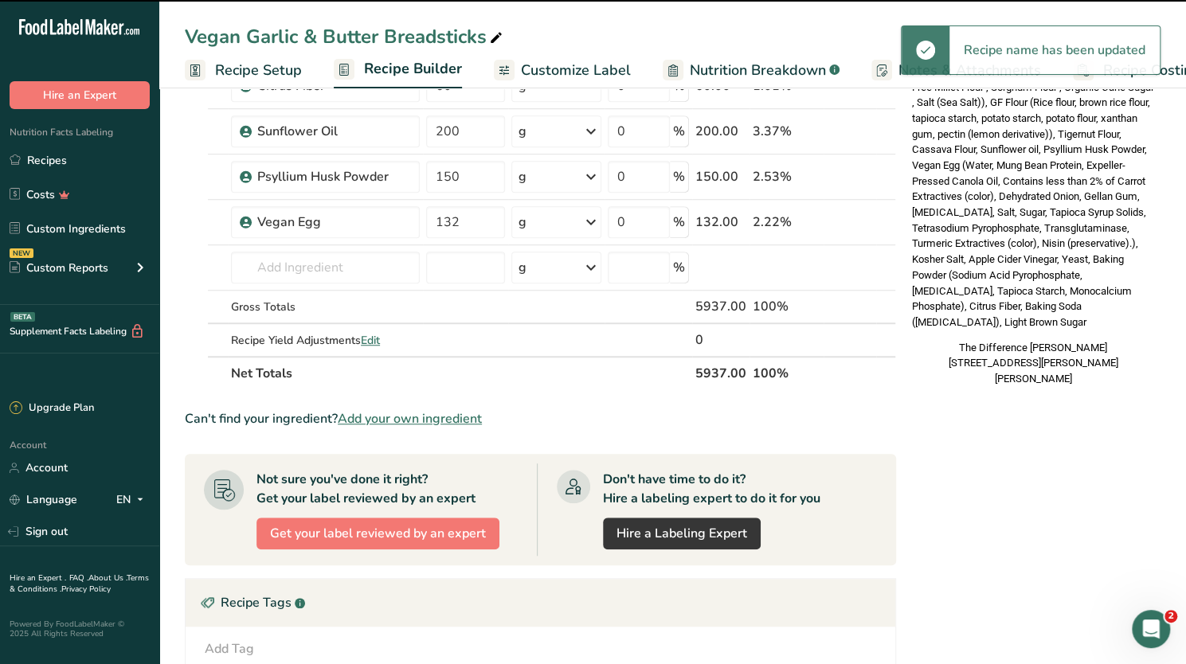
scroll to position [398, 0]
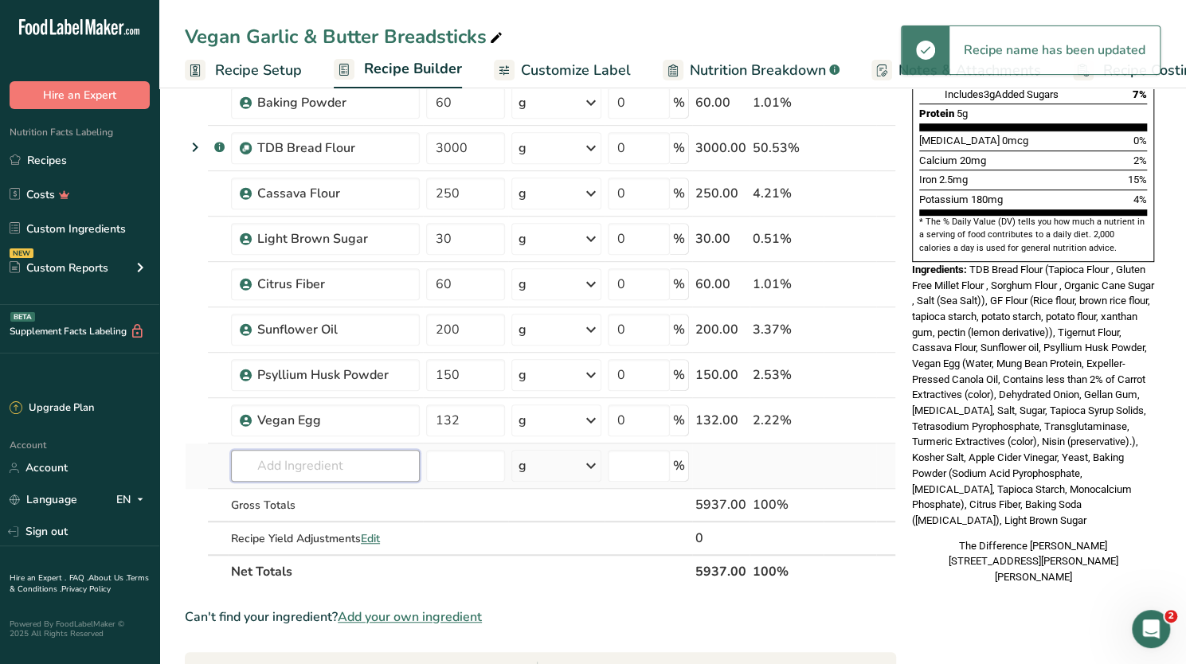
click at [293, 463] on input "text" at bounding box center [325, 466] width 189 height 32
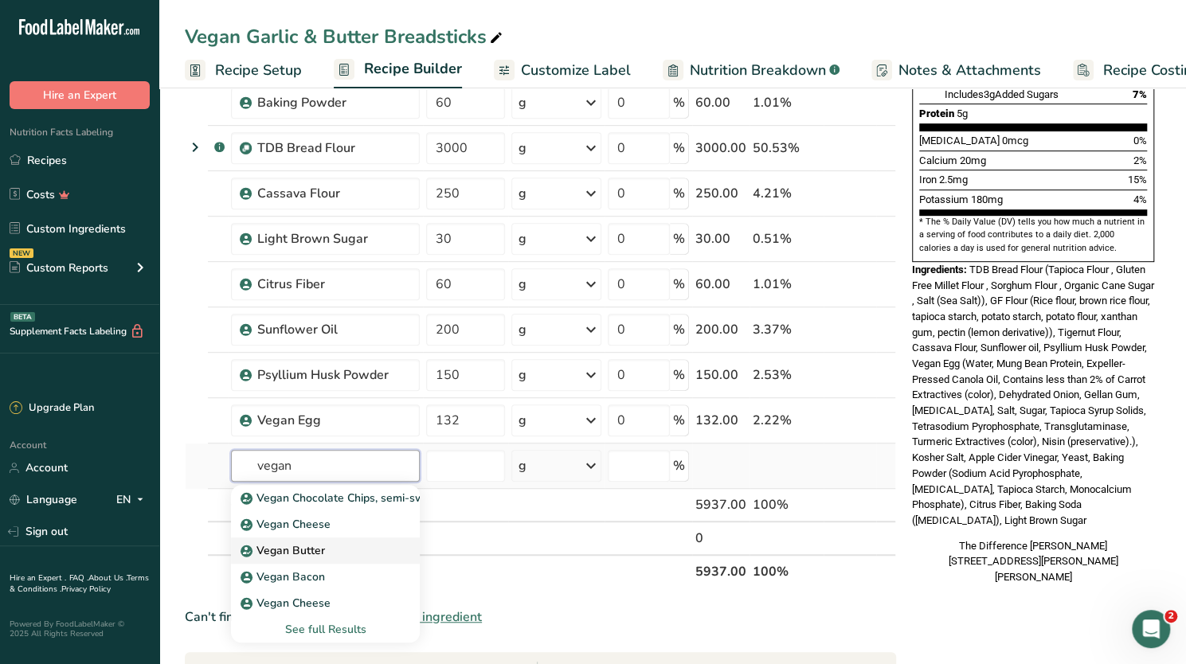
type input "vegan"
click at [292, 542] on p "Vegan Butter" at bounding box center [284, 550] width 81 height 17
type input "Vegan Butter"
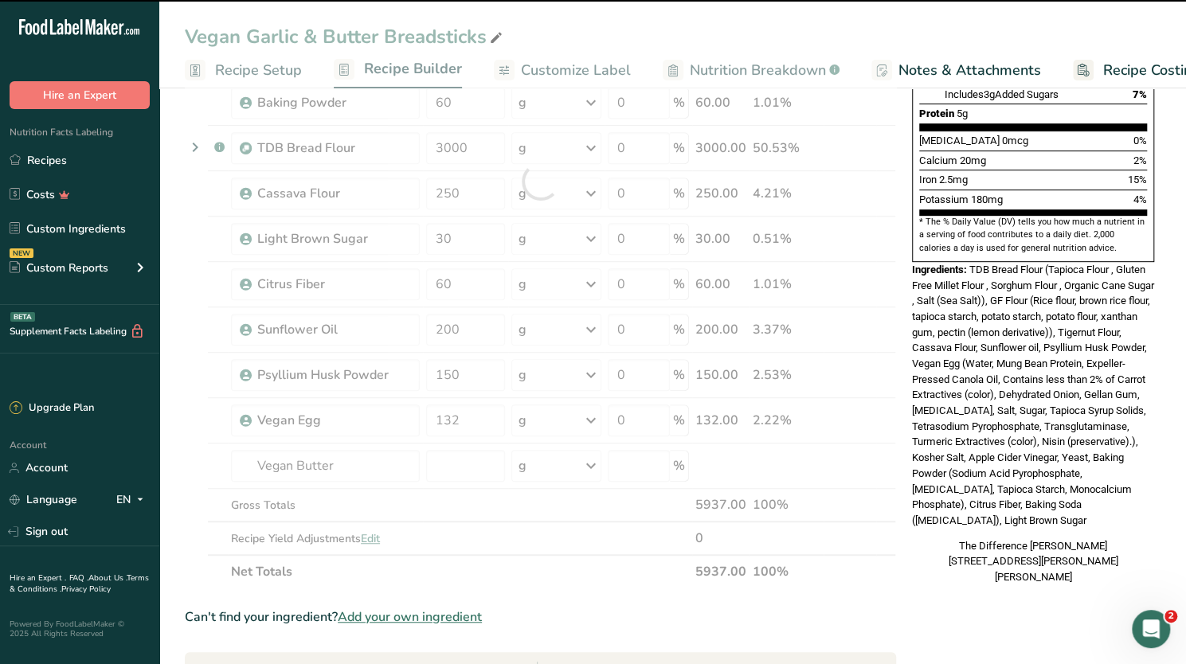
type input "0"
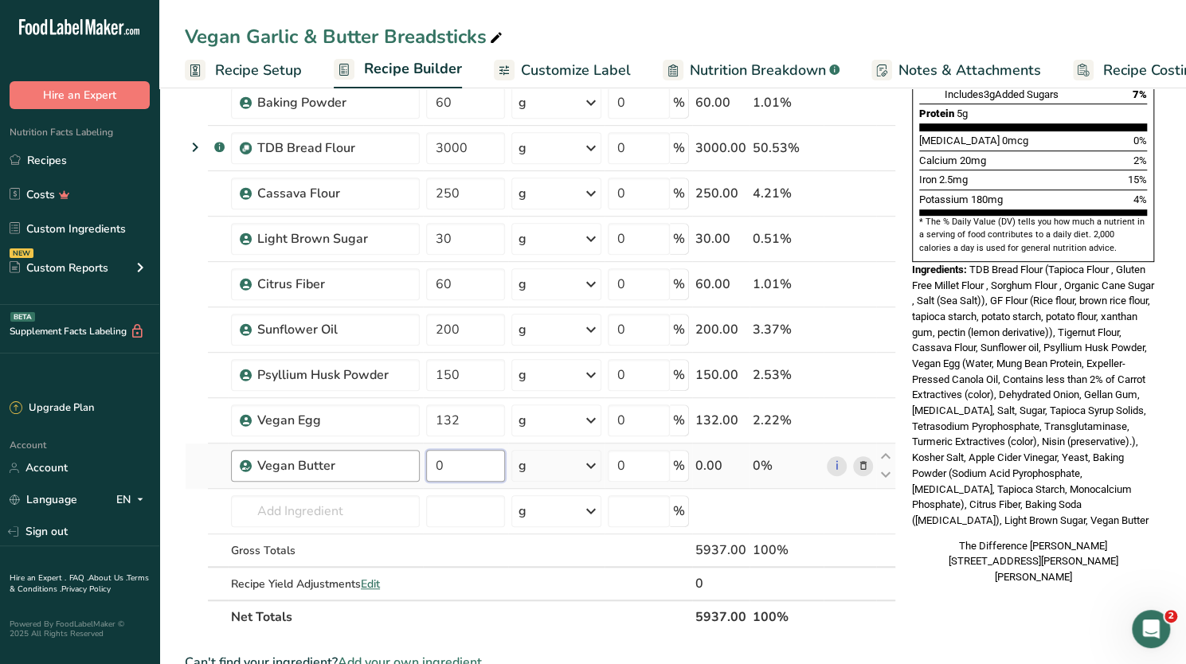
drag, startPoint x: 463, startPoint y: 459, endPoint x: 419, endPoint y: 459, distance: 44.6
click at [419, 459] on tr "Vegan Butter 0 g Weight Units g kg mg See more Volume Units l Volume units requ…" at bounding box center [540, 466] width 709 height 45
type input "30"
click at [1034, 357] on span "TDB Bread Flour (Tapioca Flour , Gluten Free Millet Flour , Sorghum Flour , Org…" at bounding box center [1033, 395] width 242 height 263
click at [268, 499] on input "text" at bounding box center [325, 511] width 189 height 32
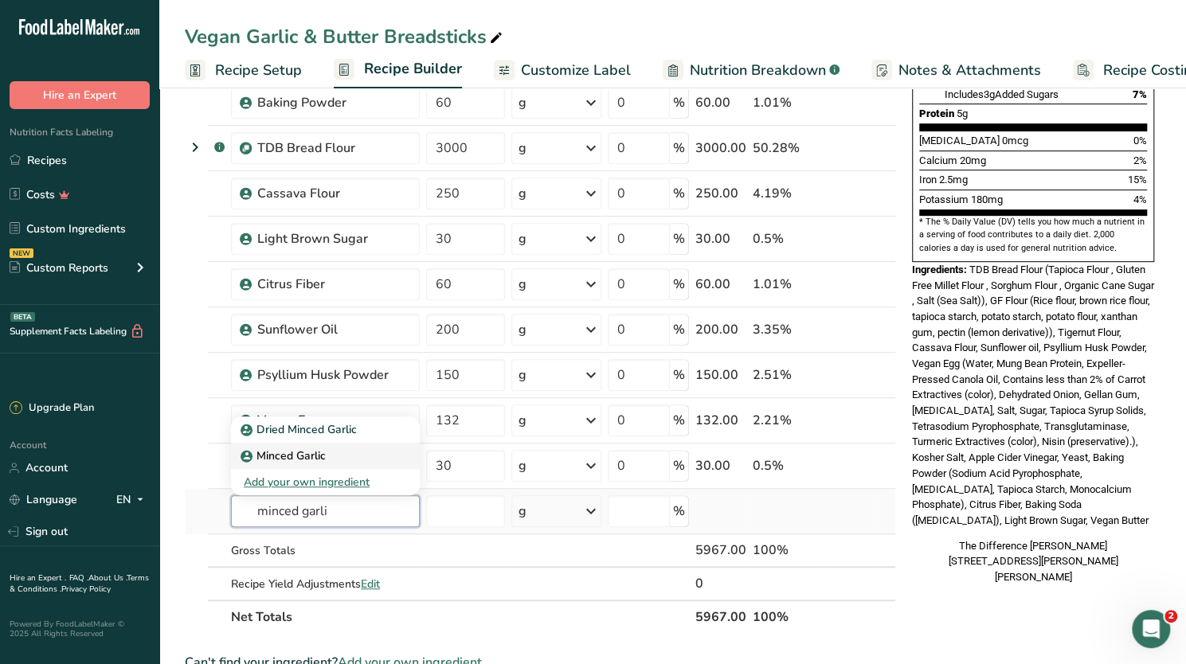
type input "minced garli"
click at [307, 447] on p "Minced Garlic" at bounding box center [285, 455] width 82 height 17
type input "Minced Garlic"
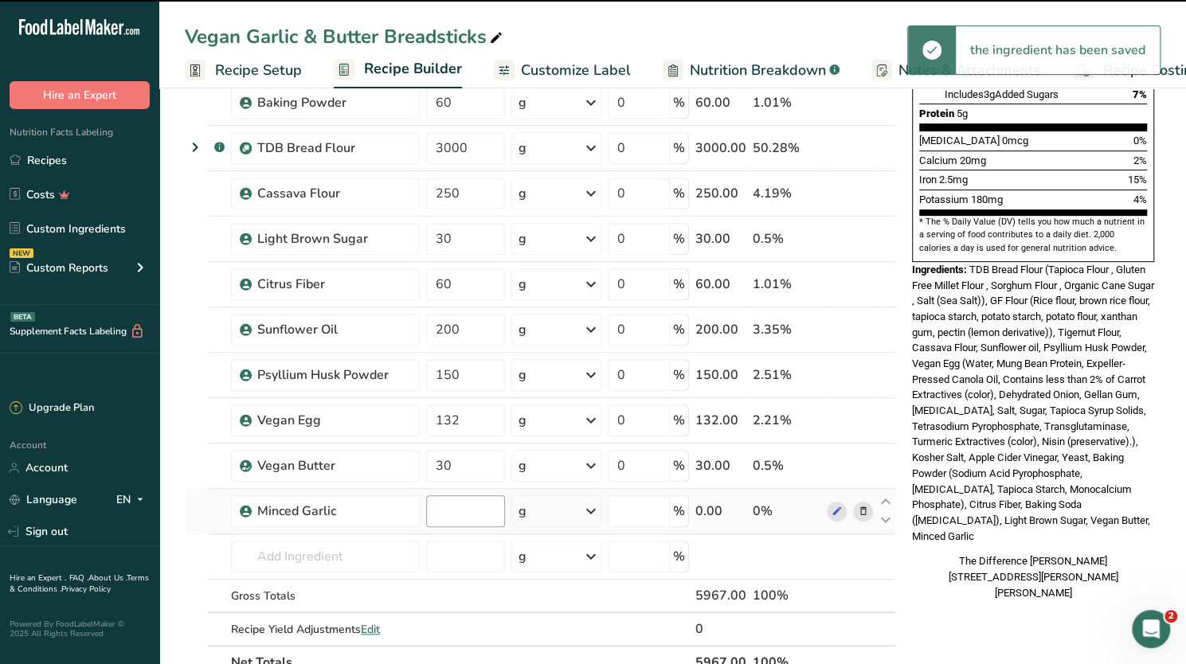
type input "0"
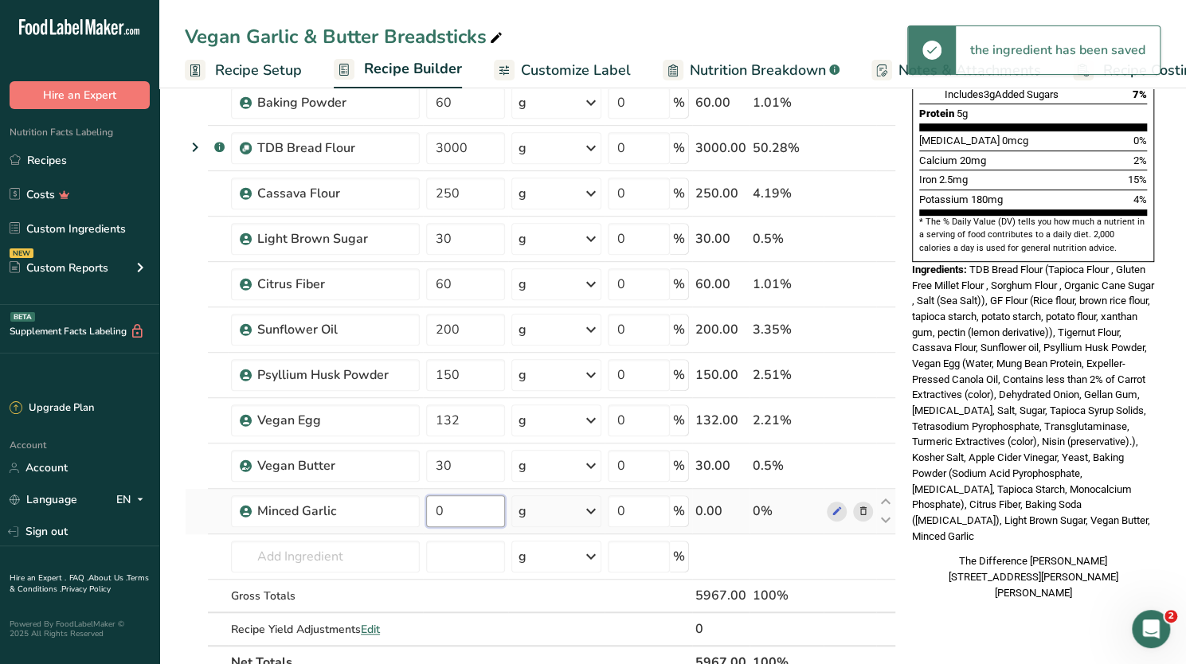
drag, startPoint x: 448, startPoint y: 510, endPoint x: 424, endPoint y: 503, distance: 24.7
click at [424, 503] on td "0" at bounding box center [465, 511] width 85 height 45
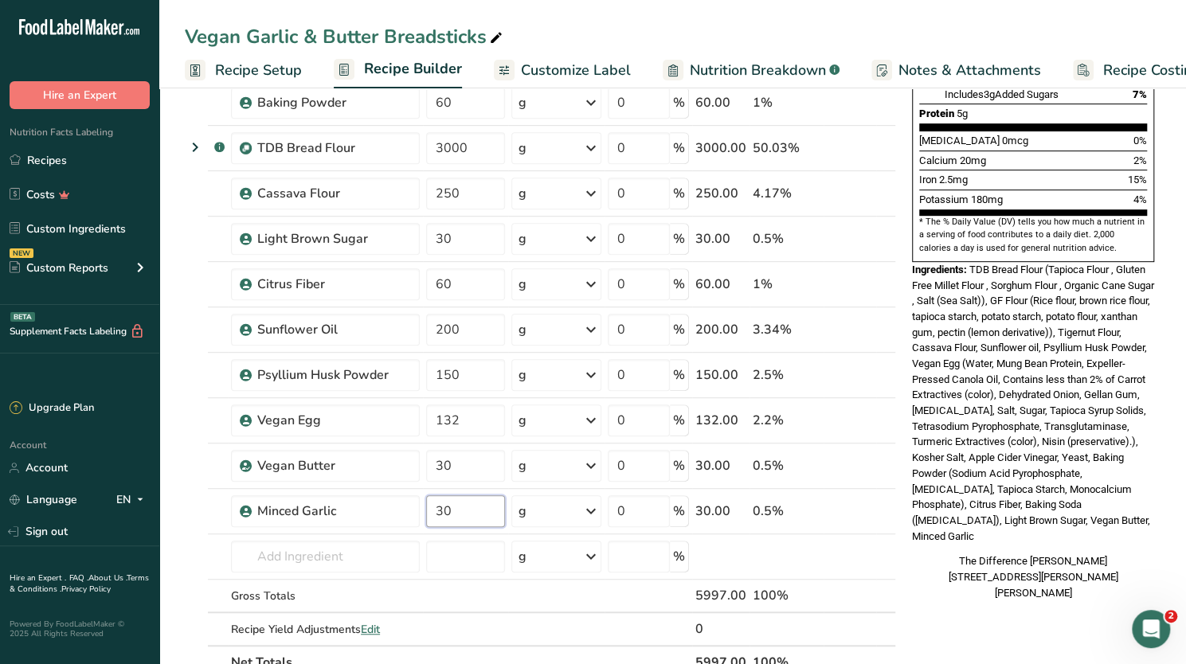
type input "30"
click at [1030, 379] on span "TDB Bread Flour (Tapioca Flour , Gluten Free Millet Flour , Sorghum Flour , Org…" at bounding box center [1033, 403] width 242 height 279
click at [866, 463] on icon at bounding box center [862, 466] width 11 height 17
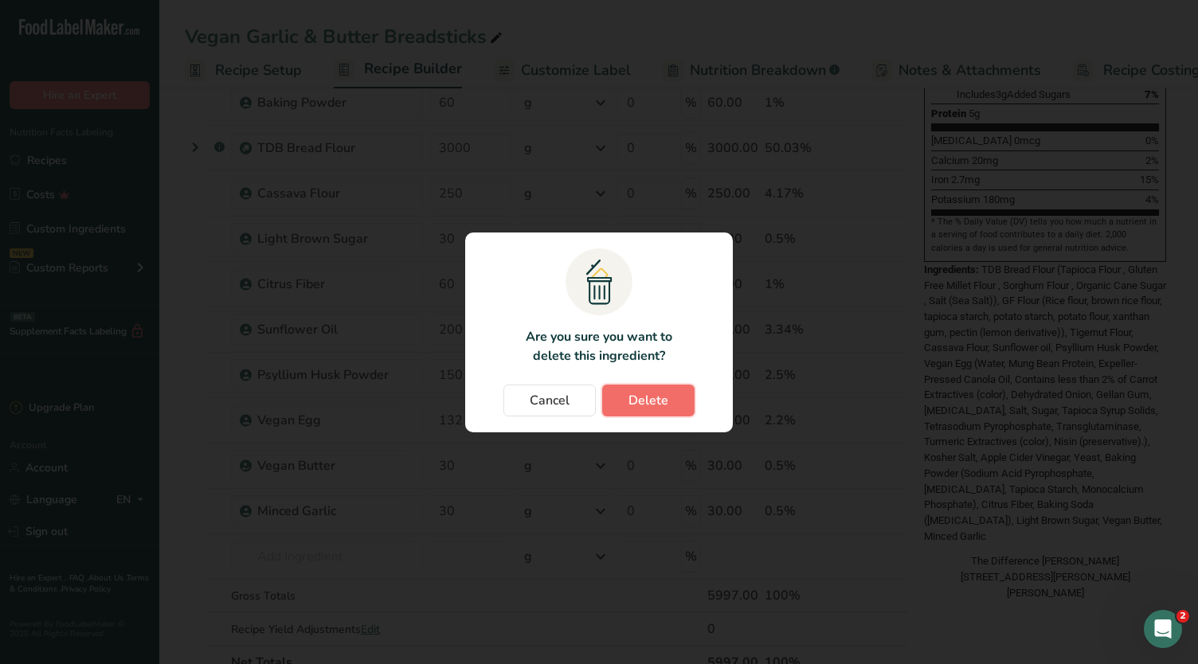
click at [667, 402] on button "Delete" at bounding box center [648, 401] width 92 height 32
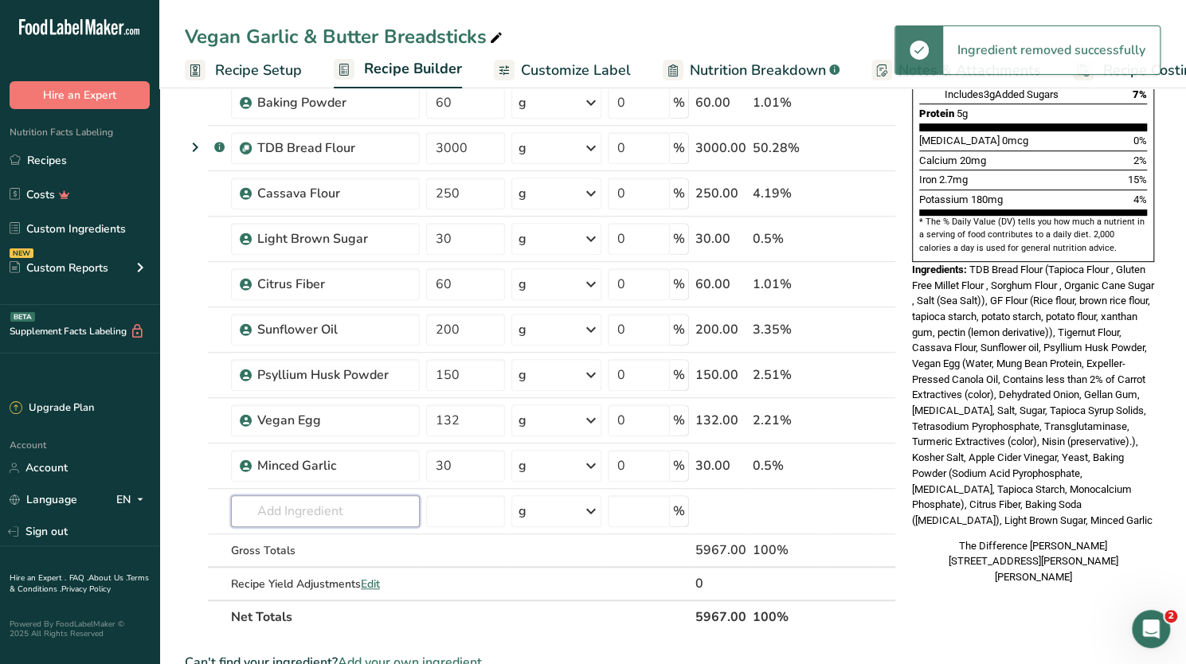
click at [280, 504] on input "text" at bounding box center [325, 511] width 189 height 32
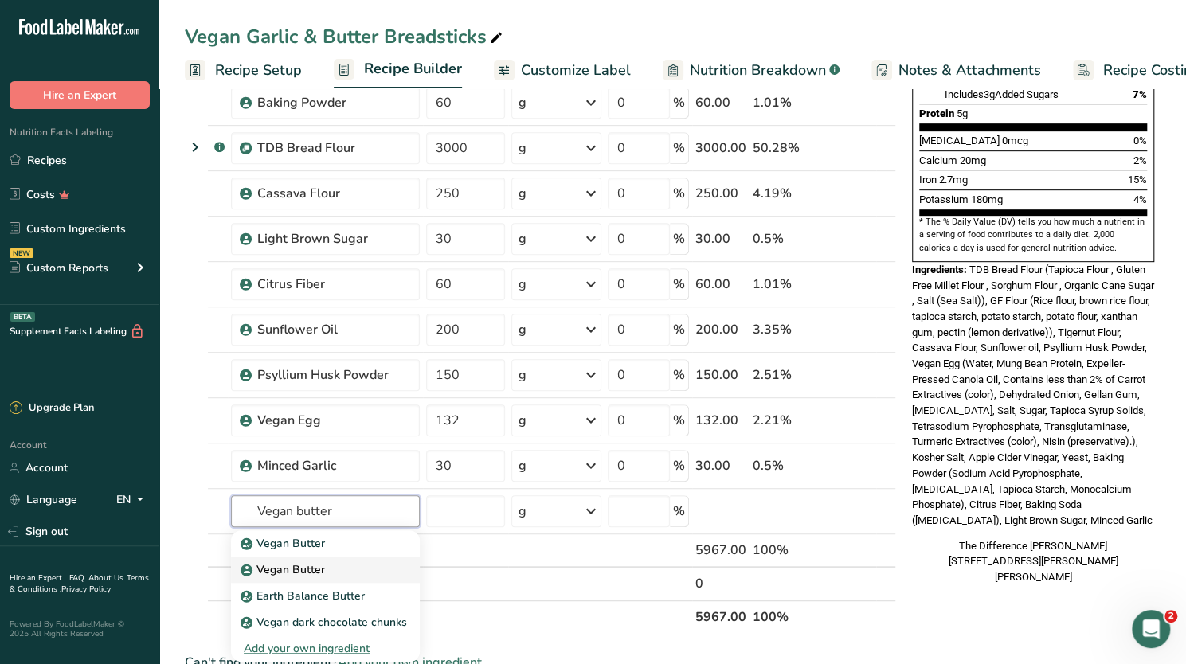
type input "Vegan butter"
click at [305, 552] on p "Vegan Butter" at bounding box center [284, 543] width 81 height 17
type input "Vegan Butter"
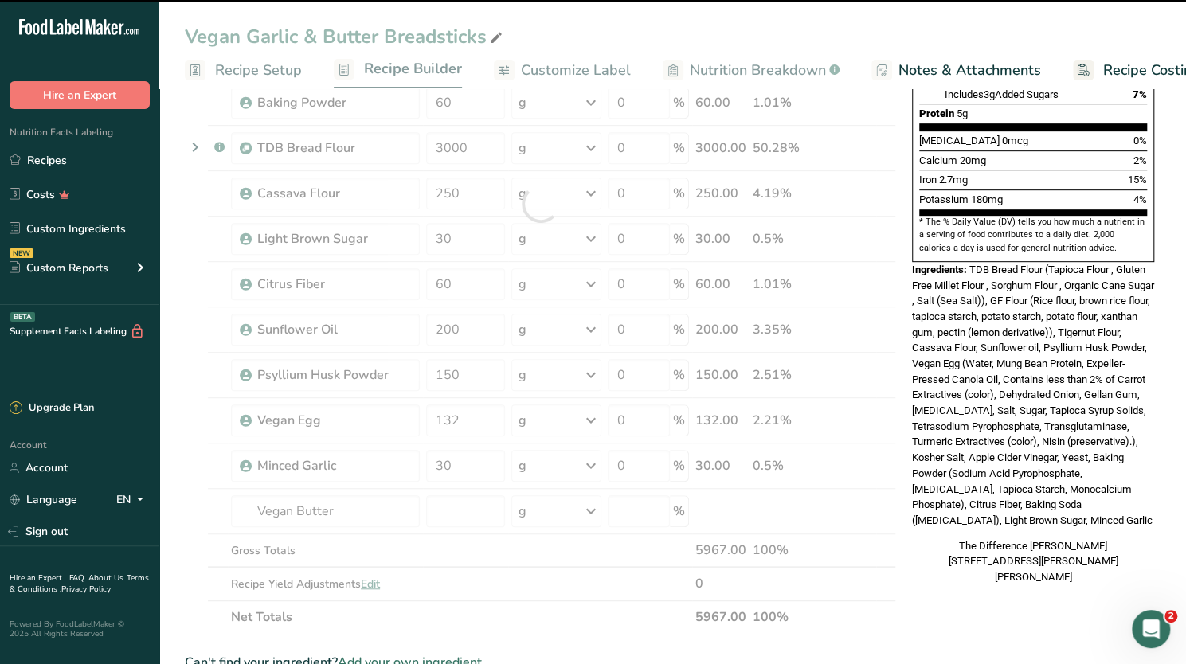
type input "0"
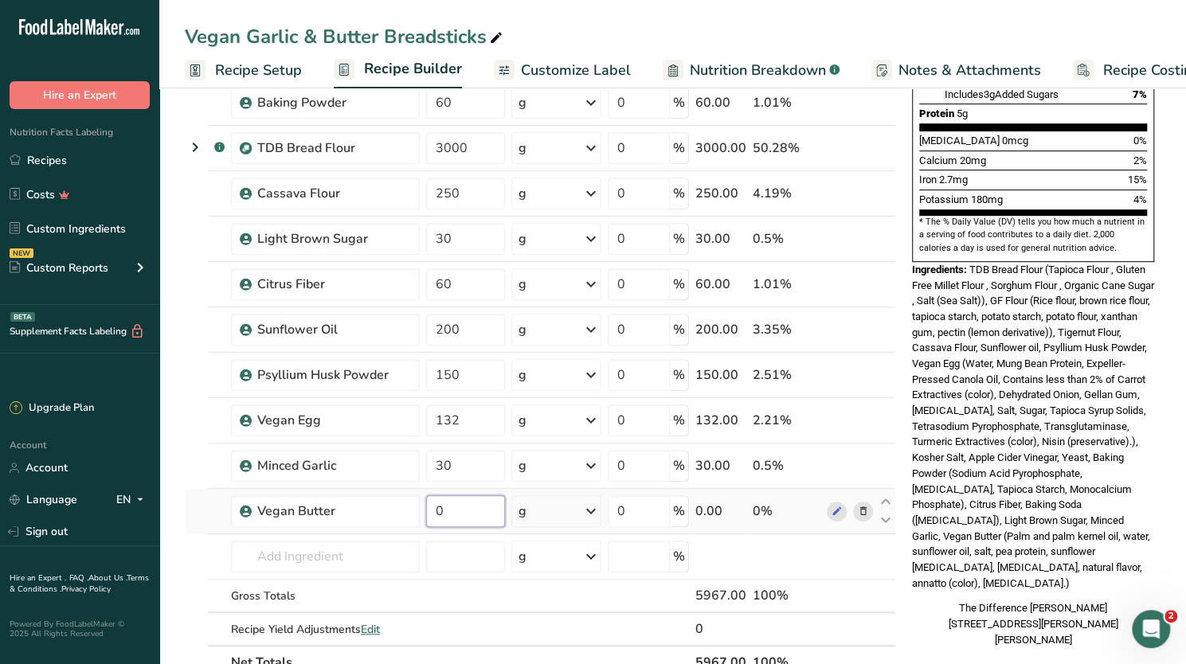
drag, startPoint x: 446, startPoint y: 507, endPoint x: 432, endPoint y: 499, distance: 15.7
click at [432, 499] on input "0" at bounding box center [465, 511] width 79 height 32
type input "30"
click at [1057, 456] on span "TDB Bread Flour (Tapioca Flour , Gluten Free Millet Flour , Sorghum Flour , Org…" at bounding box center [1033, 427] width 242 height 326
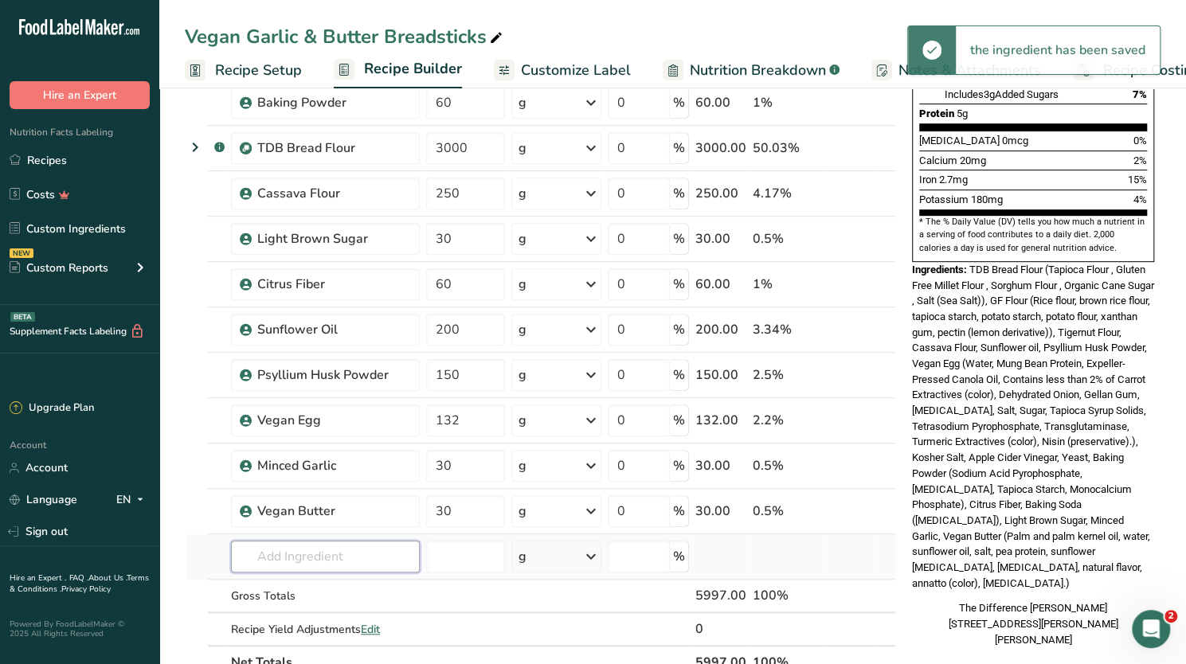
click at [290, 555] on input "text" at bounding box center [325, 557] width 189 height 32
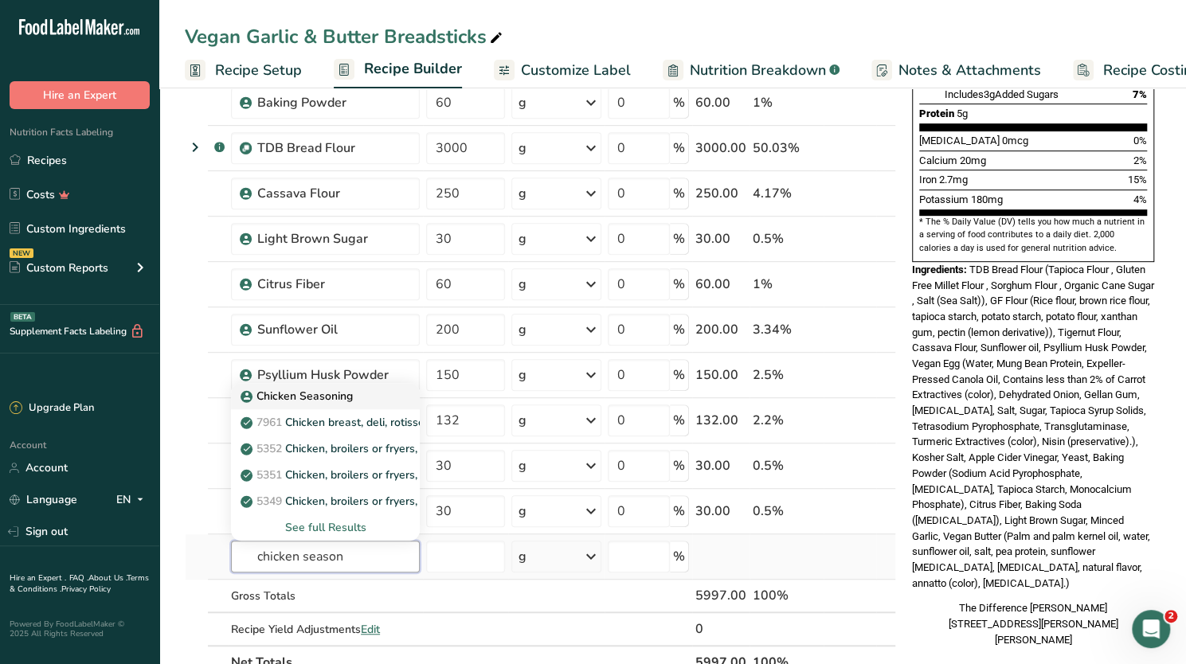
type input "chicken season"
click at [290, 391] on p "Chicken Seasoning" at bounding box center [298, 396] width 109 height 17
type input "Chicken Seasoning"
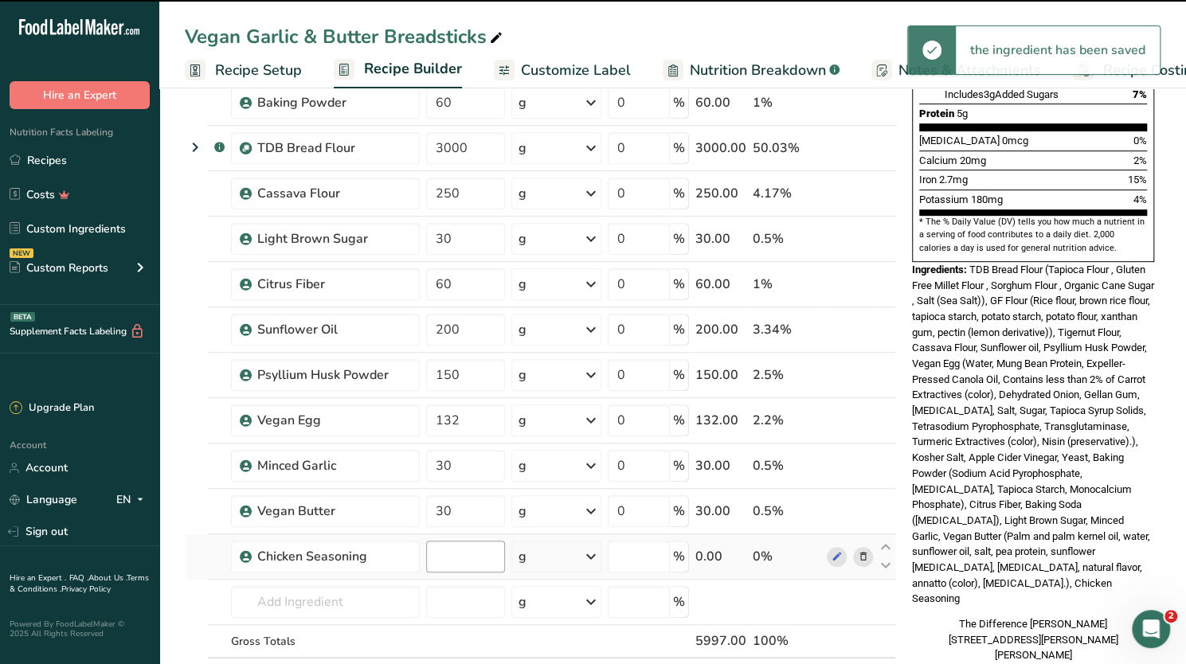
type input "0"
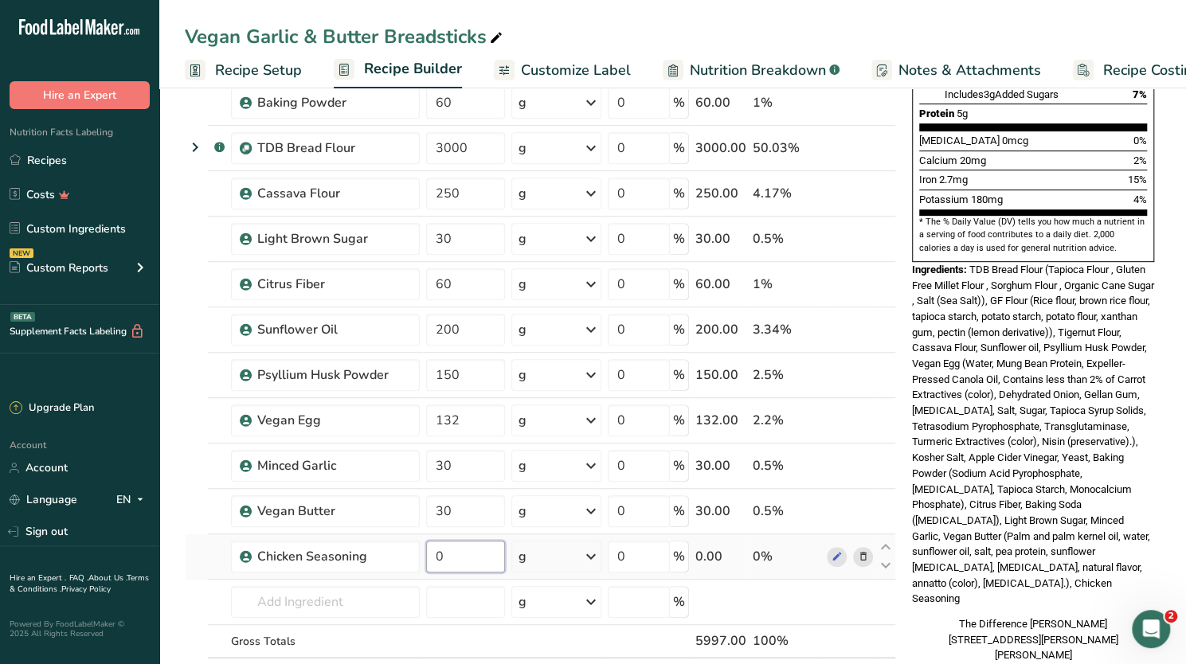
click at [455, 550] on input "0" at bounding box center [465, 557] width 79 height 32
drag, startPoint x: 455, startPoint y: 550, endPoint x: 416, endPoint y: 537, distance: 41.8
click at [416, 537] on tr "Chicken Seasoning 0 g Weight Units g kg mg See more Volume Units l Volume units…" at bounding box center [540, 556] width 709 height 45
type input "10"
click at [1024, 371] on span "TDB Bread Flour (Tapioca Flour , Gluten Free Millet Flour , Sorghum Flour , Org…" at bounding box center [1033, 434] width 242 height 341
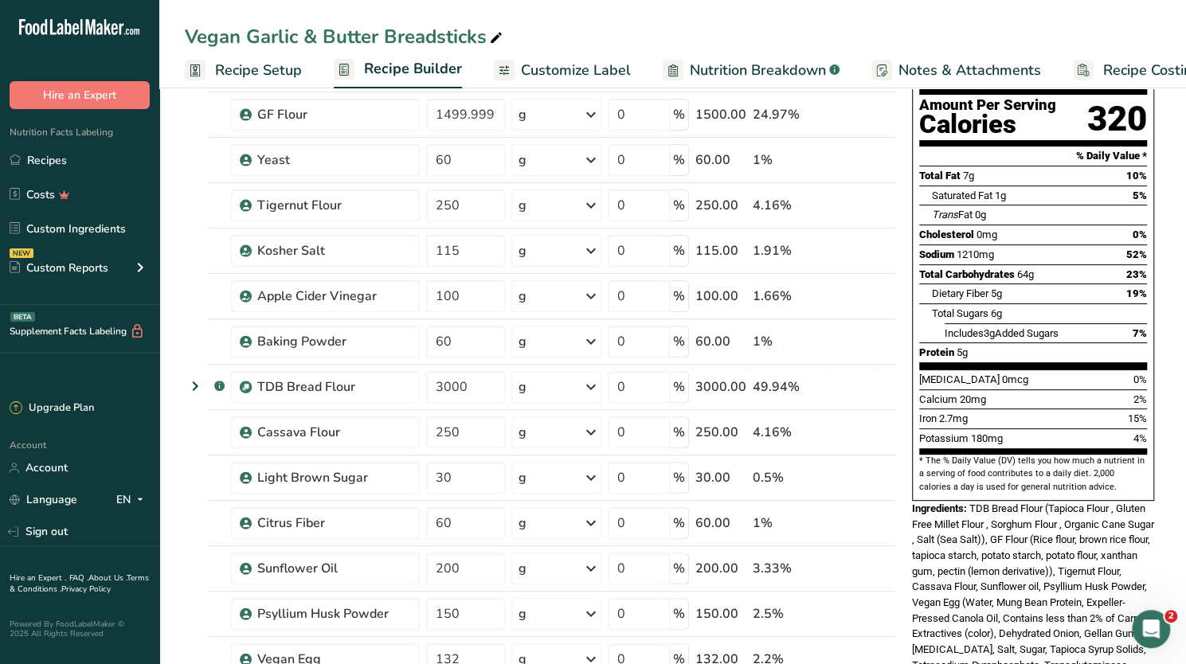
scroll to position [0, 0]
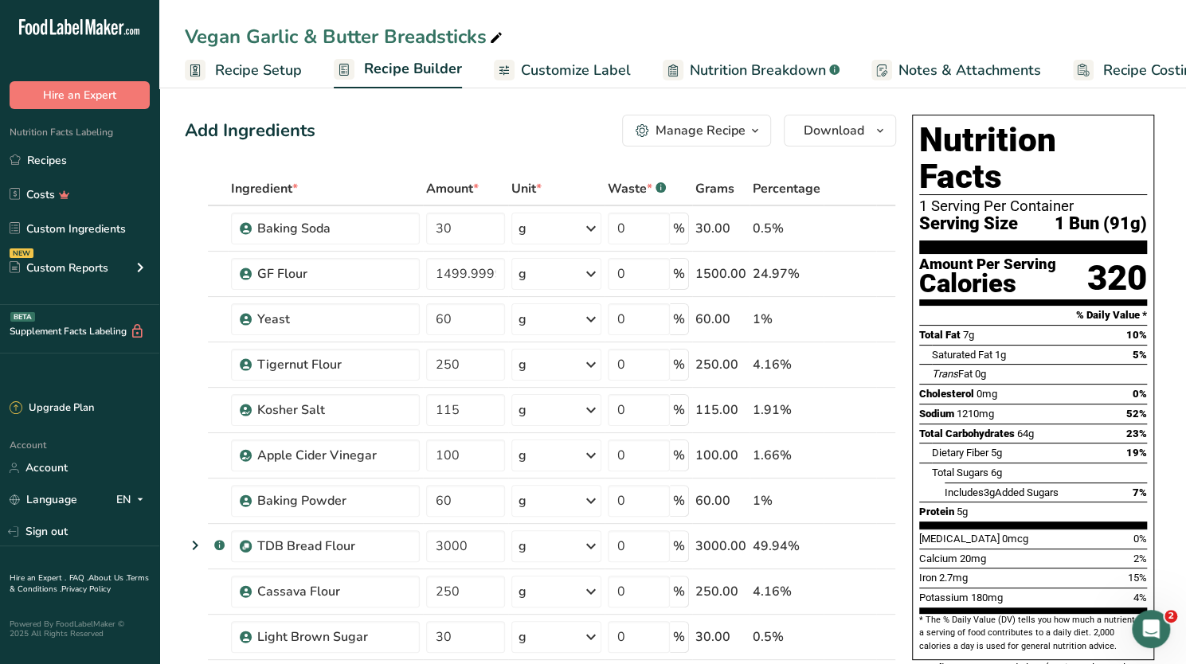
click at [712, 131] on div "Manage Recipe" at bounding box center [700, 130] width 90 height 19
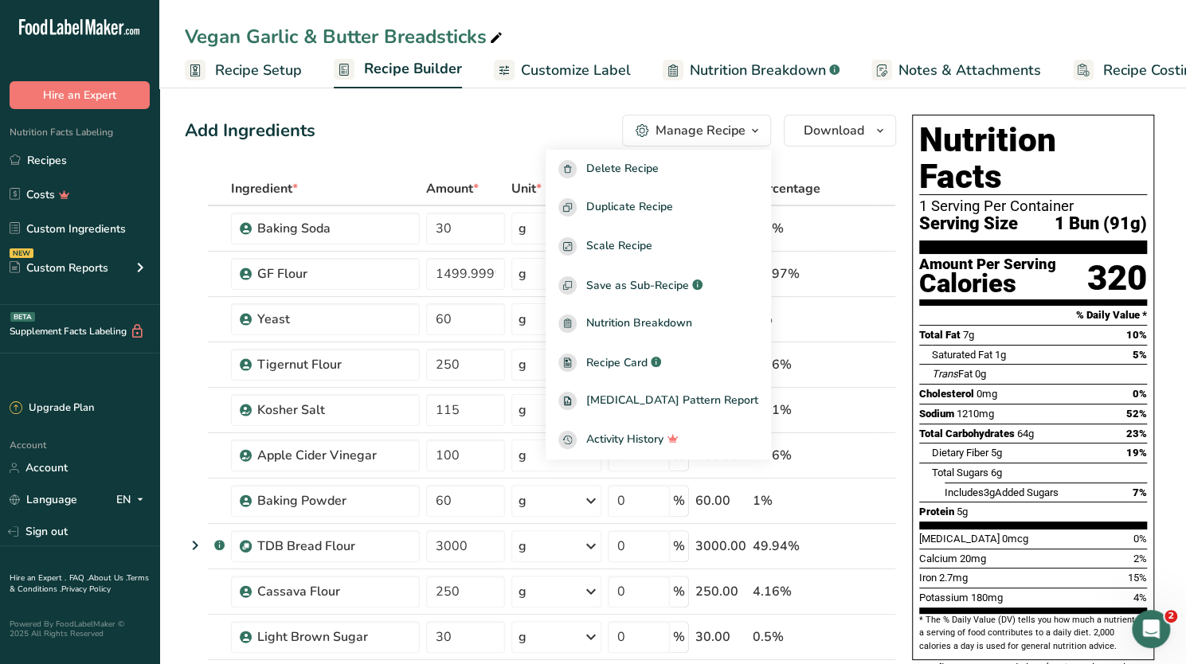
click at [375, 115] on div "Add Ingredients Manage Recipe Delete Recipe Duplicate Recipe Scale Recipe Save …" at bounding box center [540, 131] width 711 height 32
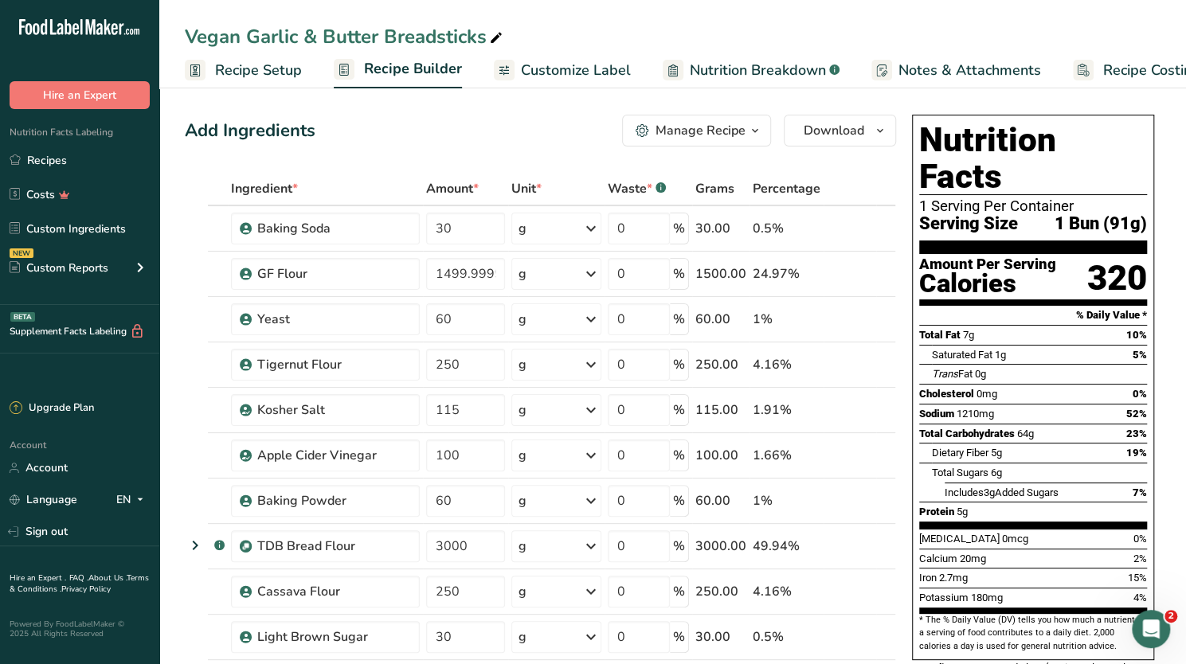
click at [271, 63] on span "Recipe Setup" at bounding box center [258, 70] width 87 height 21
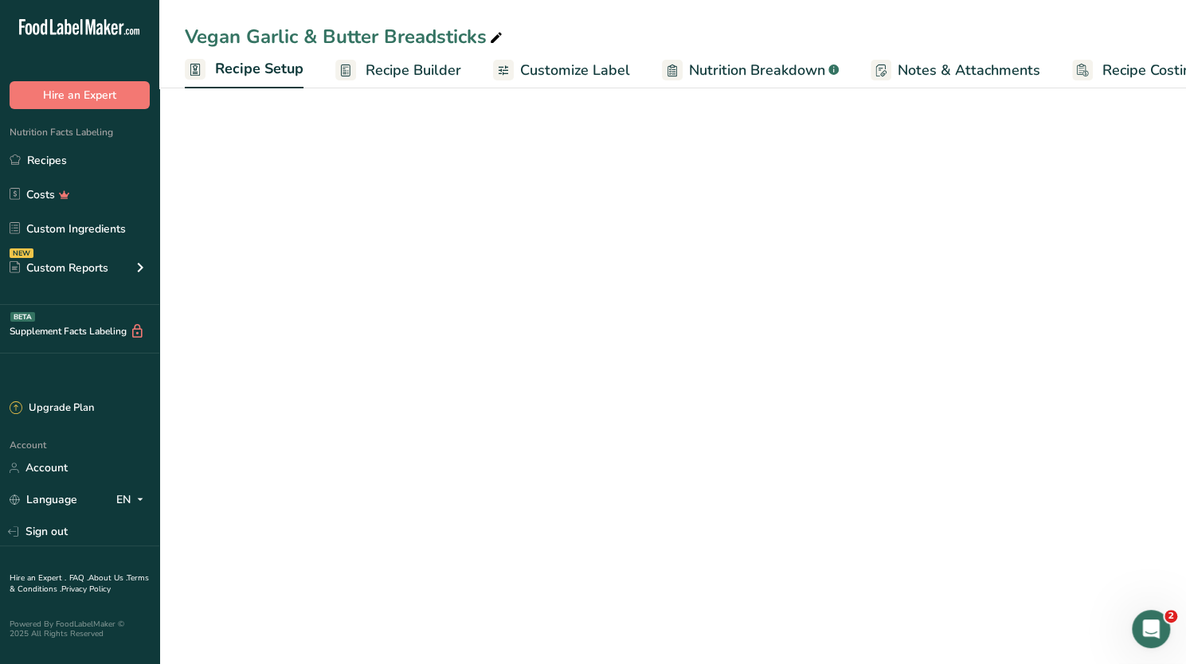
scroll to position [0, 6]
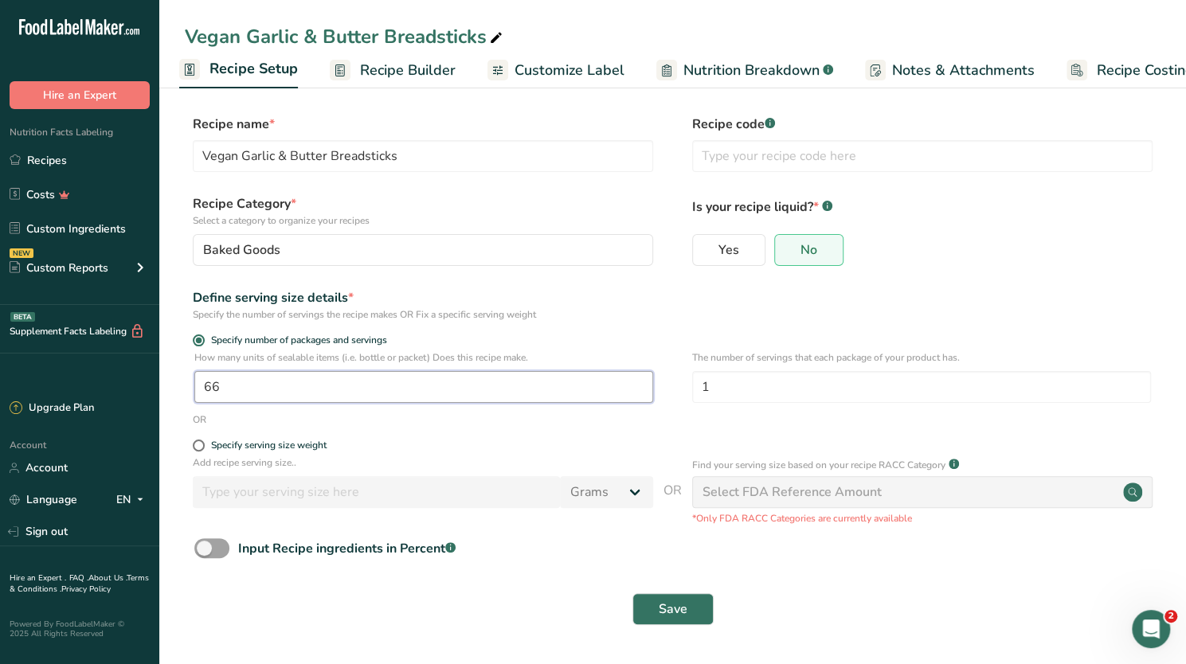
drag, startPoint x: 227, startPoint y: 389, endPoint x: 195, endPoint y: 384, distance: 32.2
click at [195, 384] on input "66" at bounding box center [423, 387] width 459 height 32
type input "132"
click at [689, 617] on button "Save" at bounding box center [672, 609] width 81 height 32
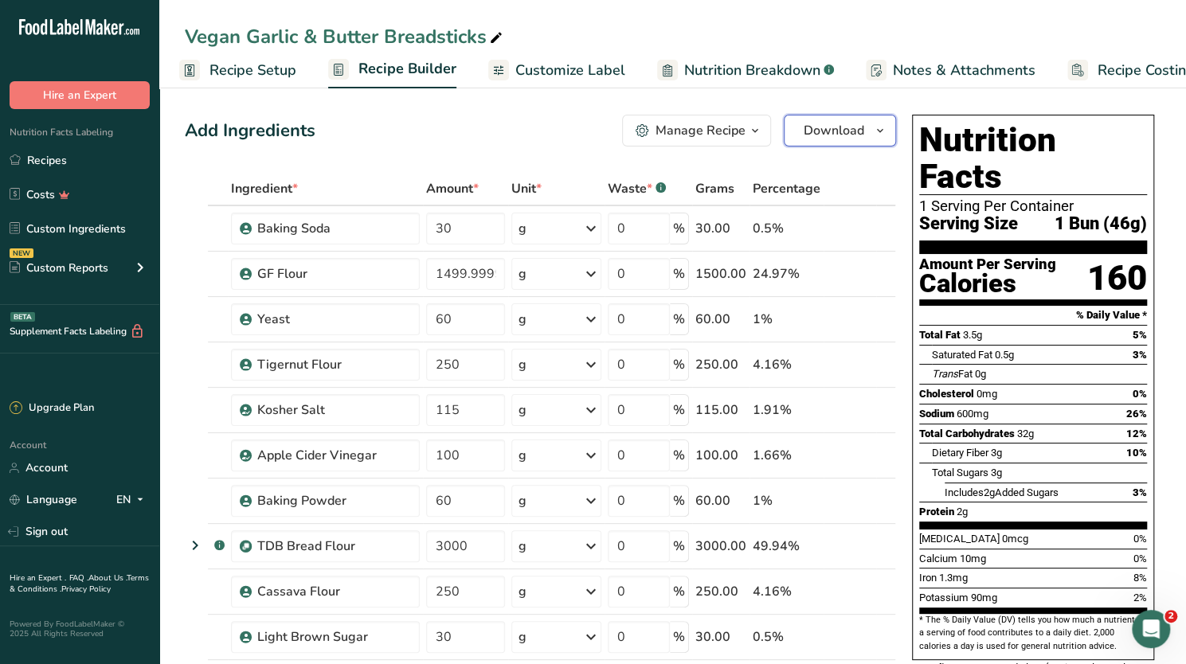
click at [805, 131] on span "Download" at bounding box center [833, 130] width 61 height 19
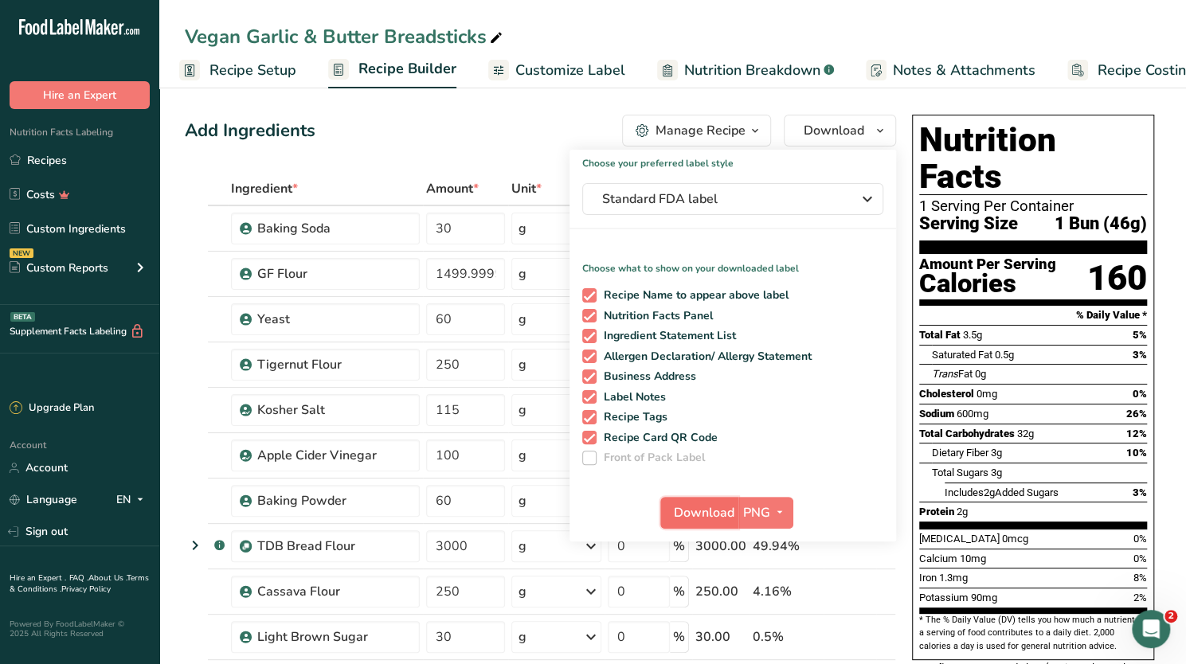
click at [707, 514] on span "Download" at bounding box center [704, 512] width 61 height 19
click at [1038, 364] on div "Trans Fat 0g" at bounding box center [1039, 374] width 215 height 20
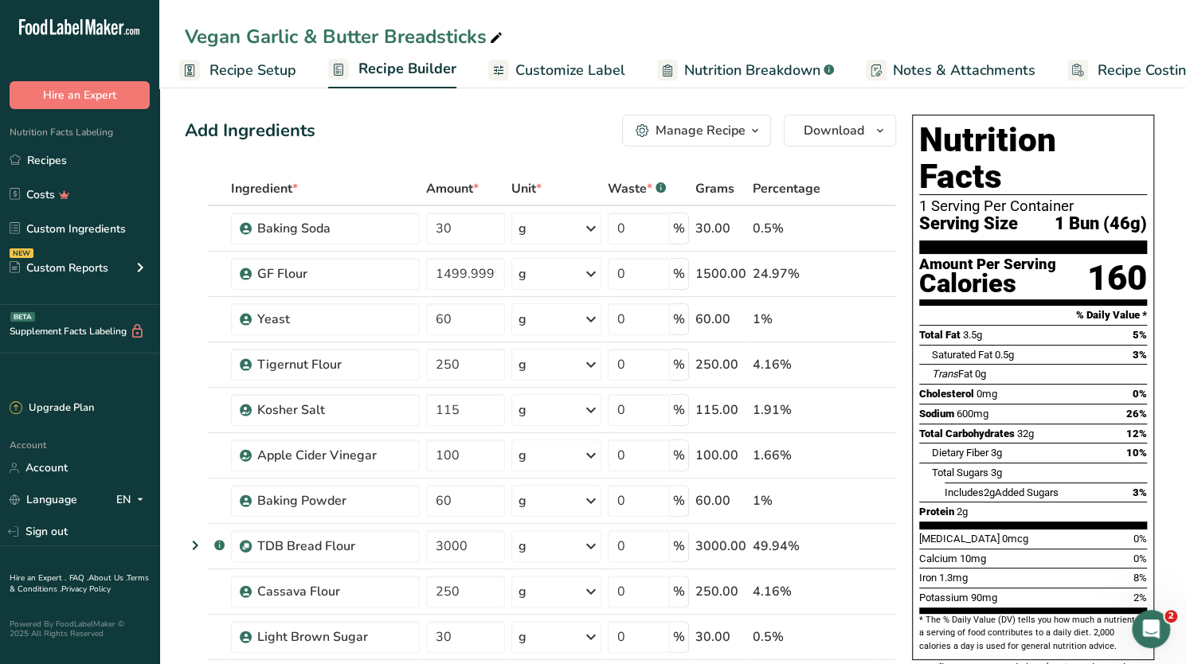
click at [736, 132] on div "Manage Recipe" at bounding box center [700, 130] width 90 height 19
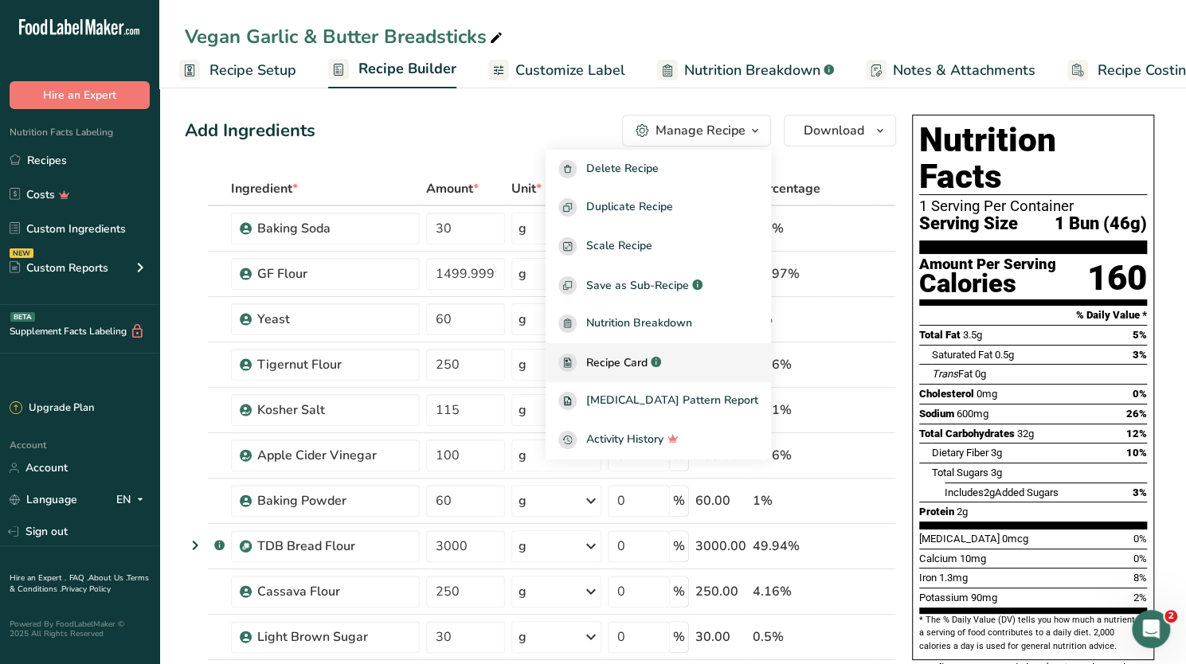
click at [640, 359] on span "Recipe Card" at bounding box center [616, 362] width 61 height 17
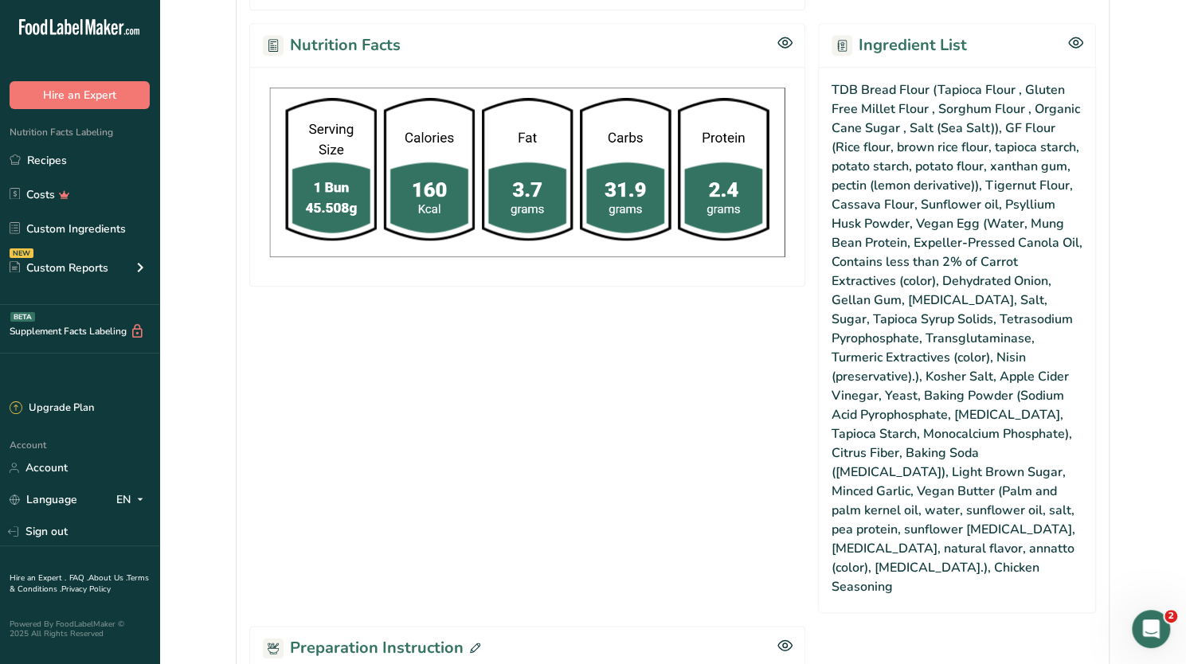
scroll to position [1186, 0]
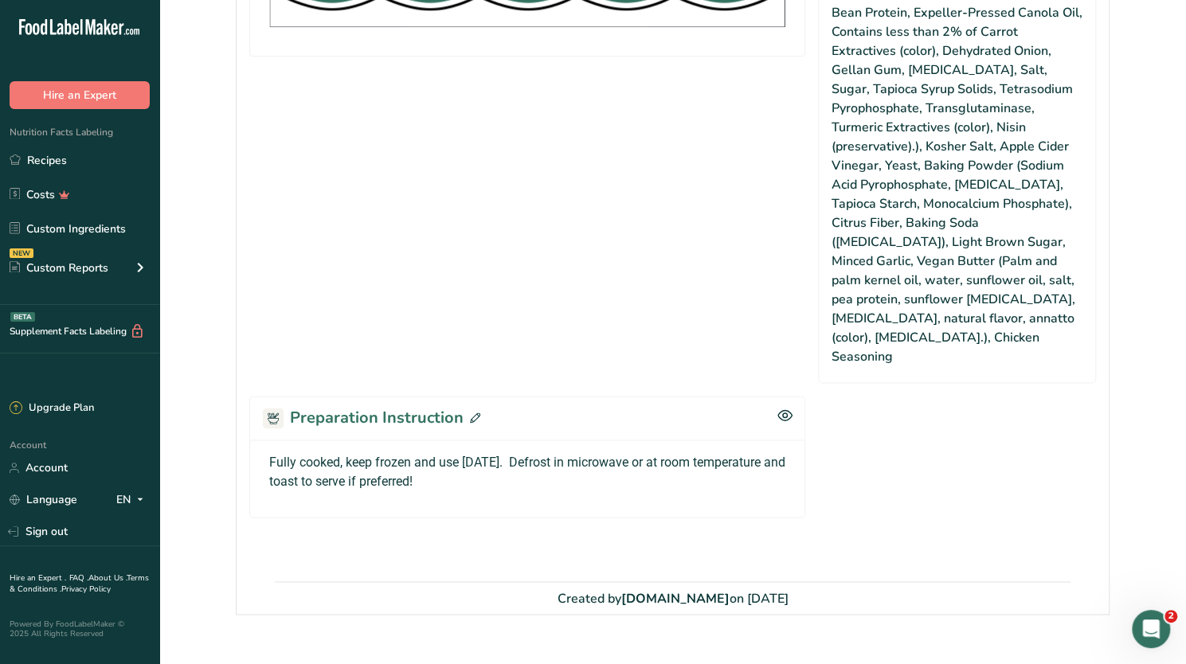
click at [416, 455] on span "Fully cooked, keep frozen and use within 6 months. Defrost in microwave or at r…" at bounding box center [527, 472] width 516 height 34
click at [682, 455] on span "Fully cooked, keep frozen and use within 6 months. Defrost in microwave or at r…" at bounding box center [527, 472] width 516 height 34
click at [474, 412] on icon at bounding box center [475, 417] width 10 height 10
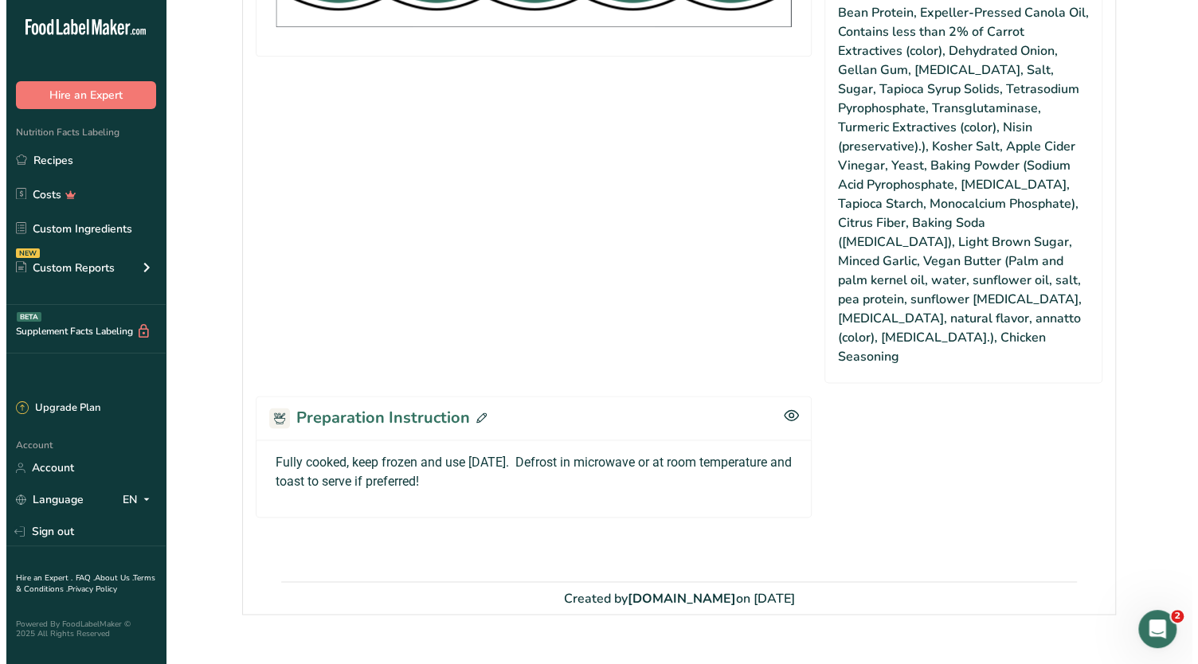
scroll to position [1166, 0]
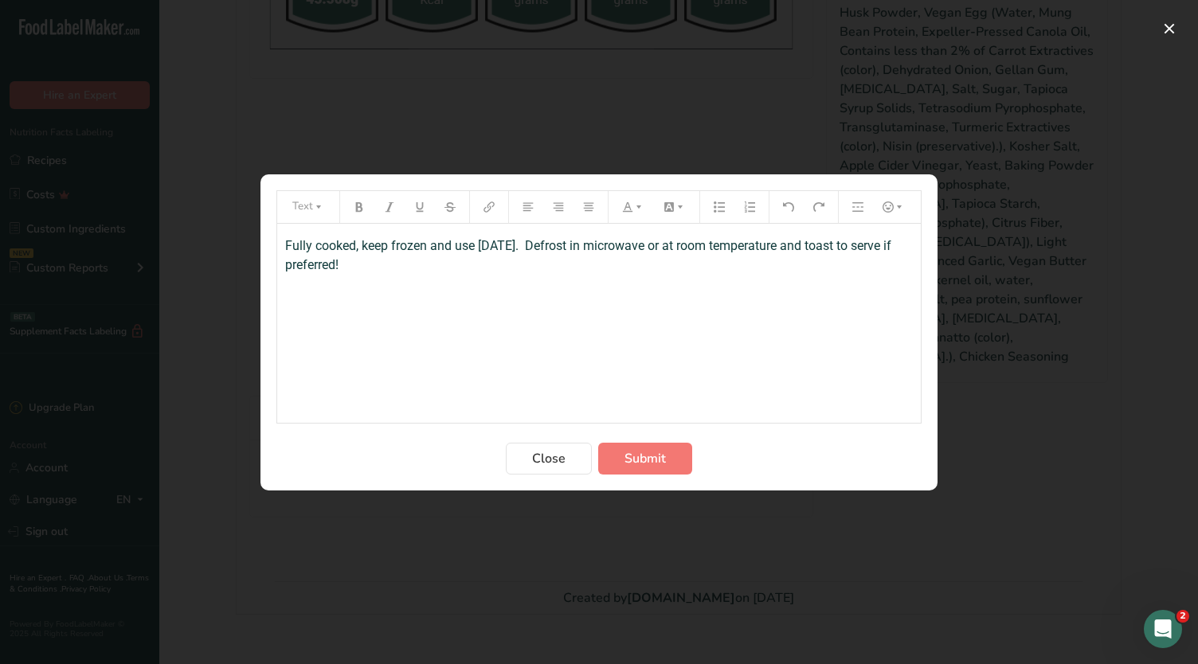
click at [712, 249] on span "Fully cooked, keep frozen and use within 6 months. Defrost in microwave or at r…" at bounding box center [589, 255] width 609 height 34
click at [703, 248] on span "Fully cooked, keep frozen and use within 6 months. Defrost in microwave or at r…" at bounding box center [589, 255] width 609 height 34
click at [717, 248] on span "Fully cooked, keep frozen and use within 6 months. Defrost in microwave for at …" at bounding box center [592, 255] width 614 height 34
click at [662, 465] on span "Submit" at bounding box center [644, 458] width 41 height 19
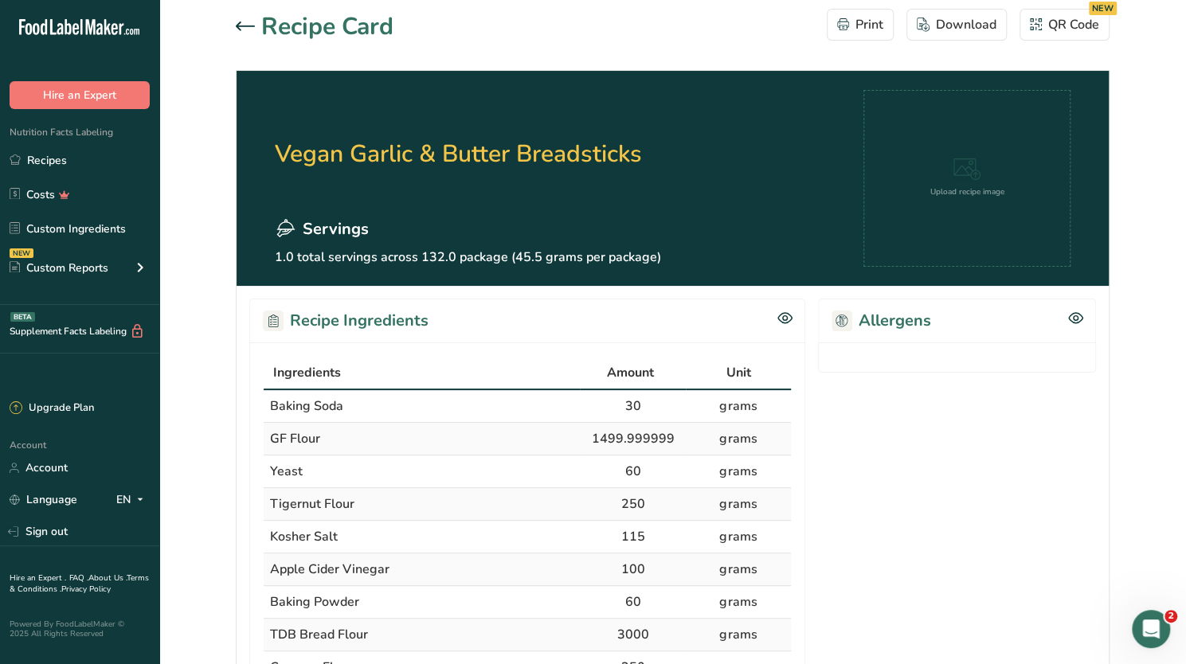
scroll to position [0, 0]
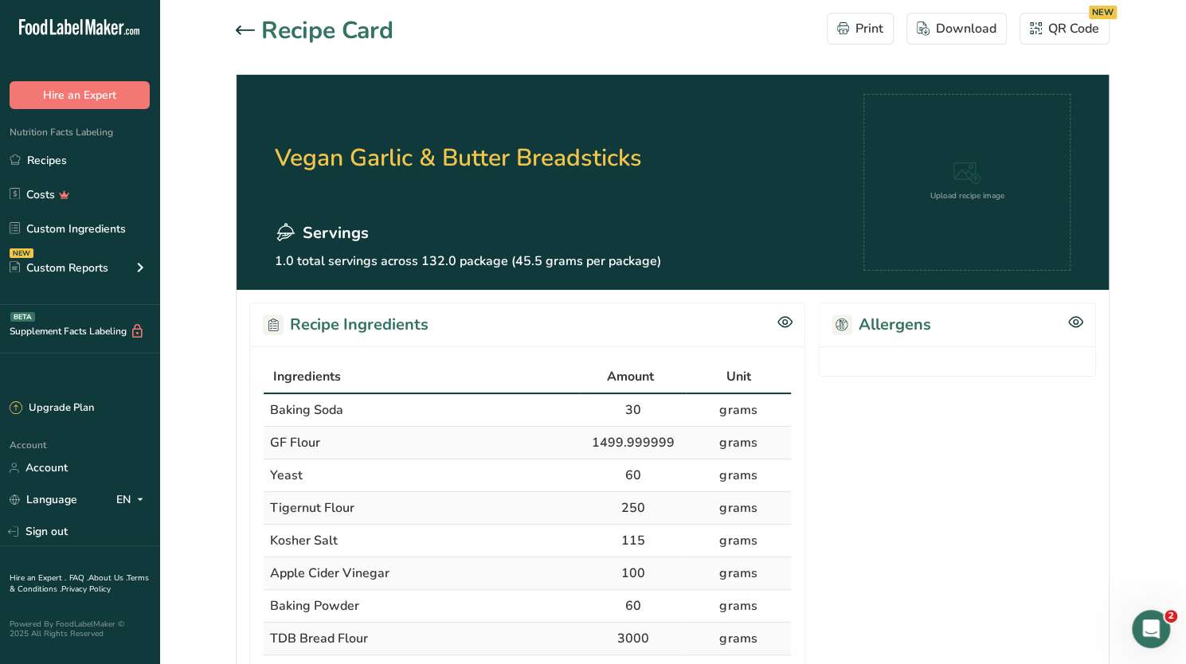
click at [242, 31] on icon at bounding box center [245, 30] width 19 height 10
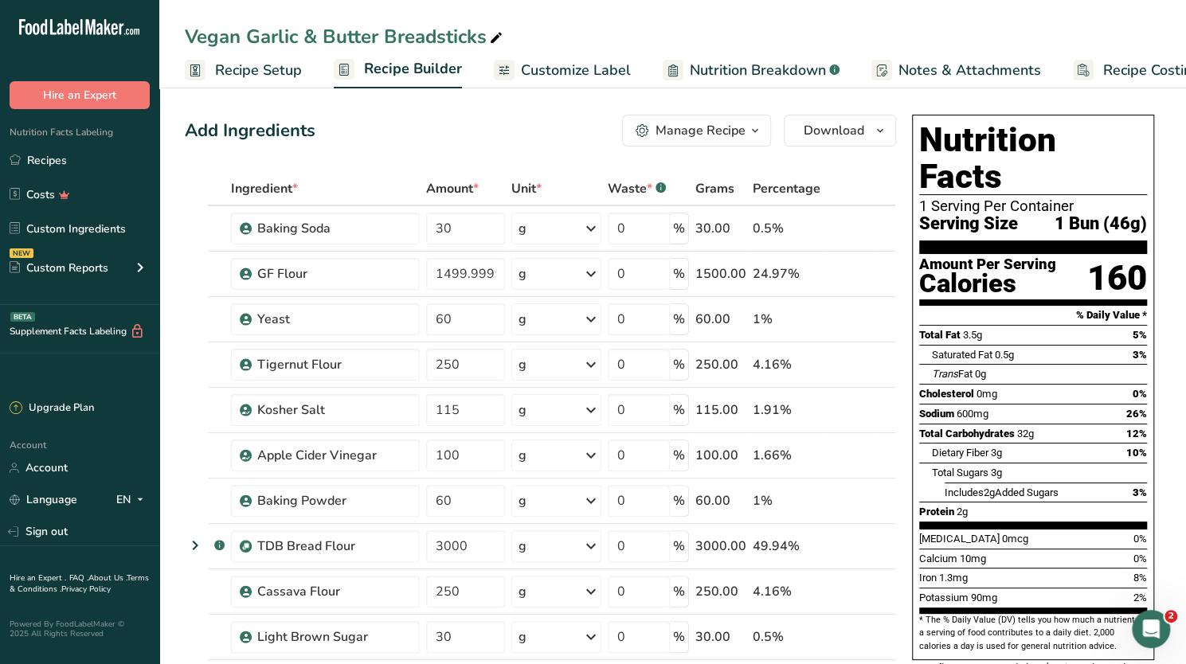
click at [877, 136] on icon "button" at bounding box center [879, 131] width 13 height 20
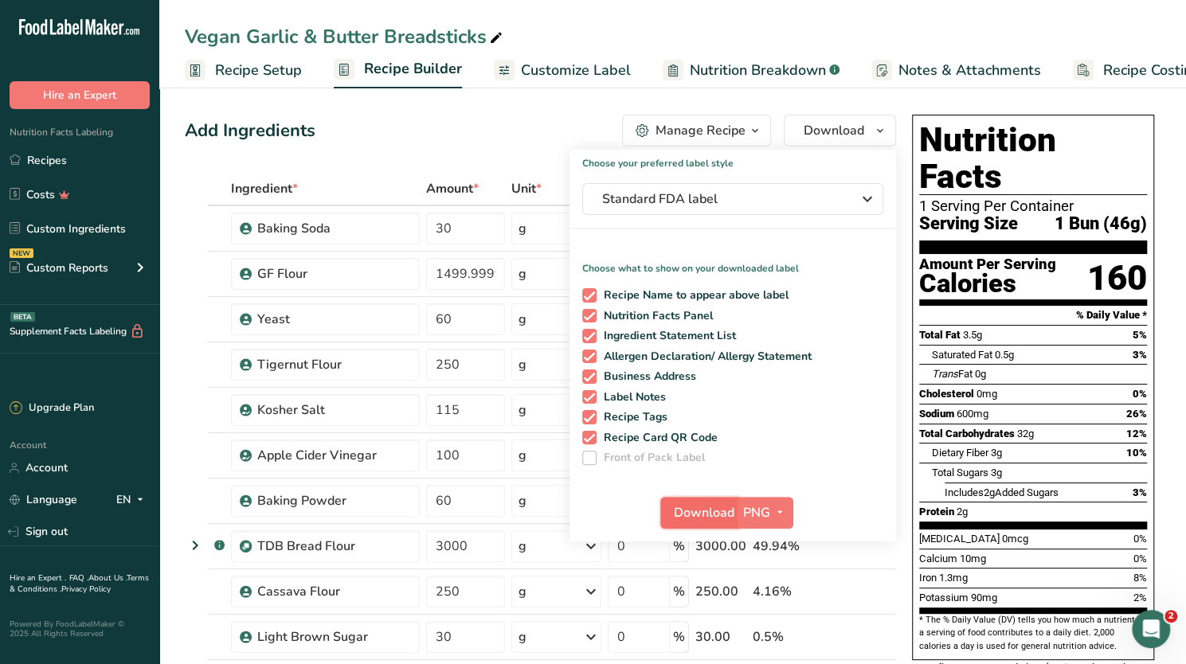
click at [695, 515] on span "Download" at bounding box center [704, 512] width 61 height 19
